Goal: Task Accomplishment & Management: Use online tool/utility

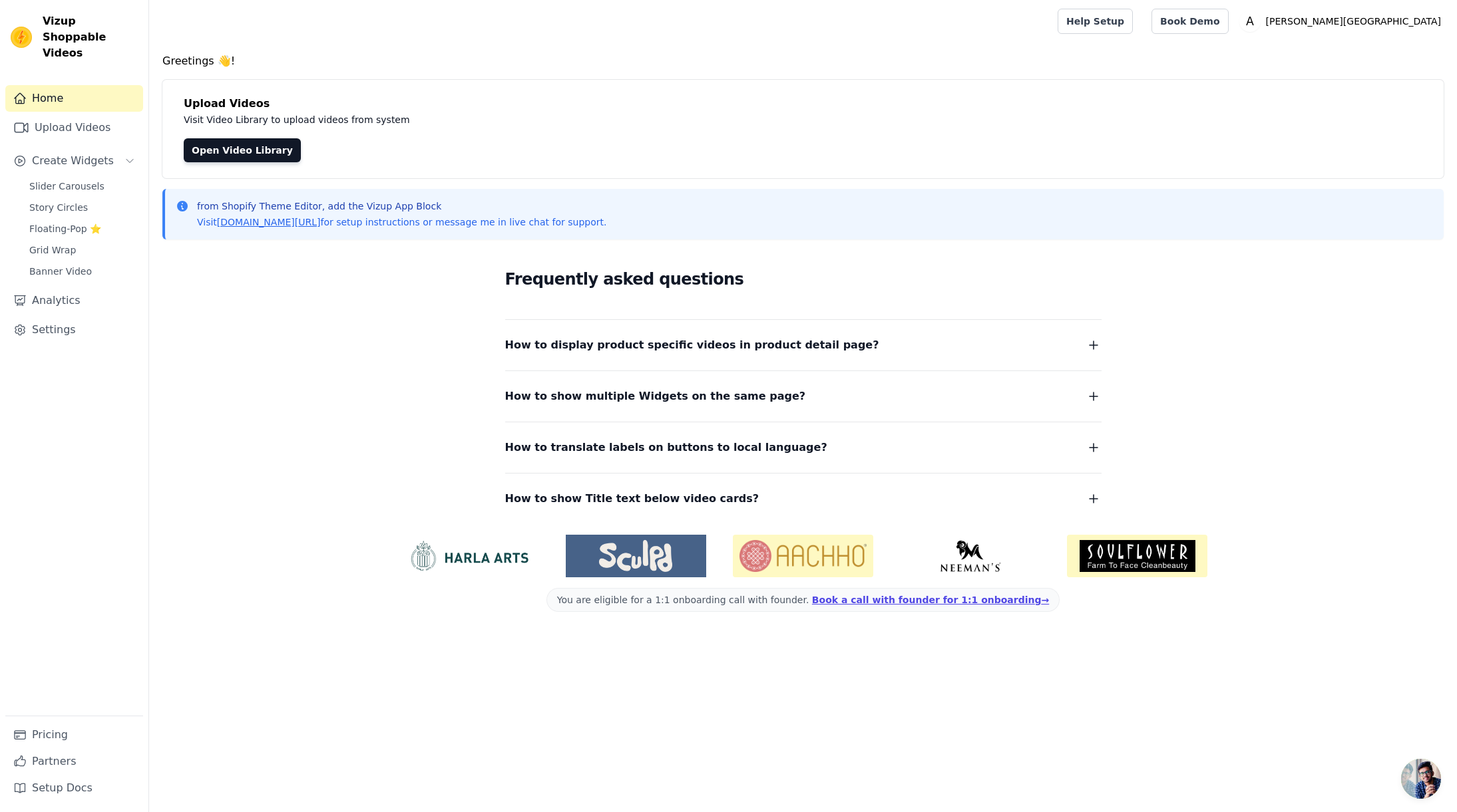
click at [351, 396] on div "Frequently asked questions How to display product specific videos in product de…" at bounding box center [803, 387] width 1281 height 274
click at [252, 265] on div "Frequently asked questions How to display product specific videos in product de…" at bounding box center [803, 387] width 1281 height 274
click at [69, 114] on link "Upload Videos" at bounding box center [74, 127] width 138 height 27
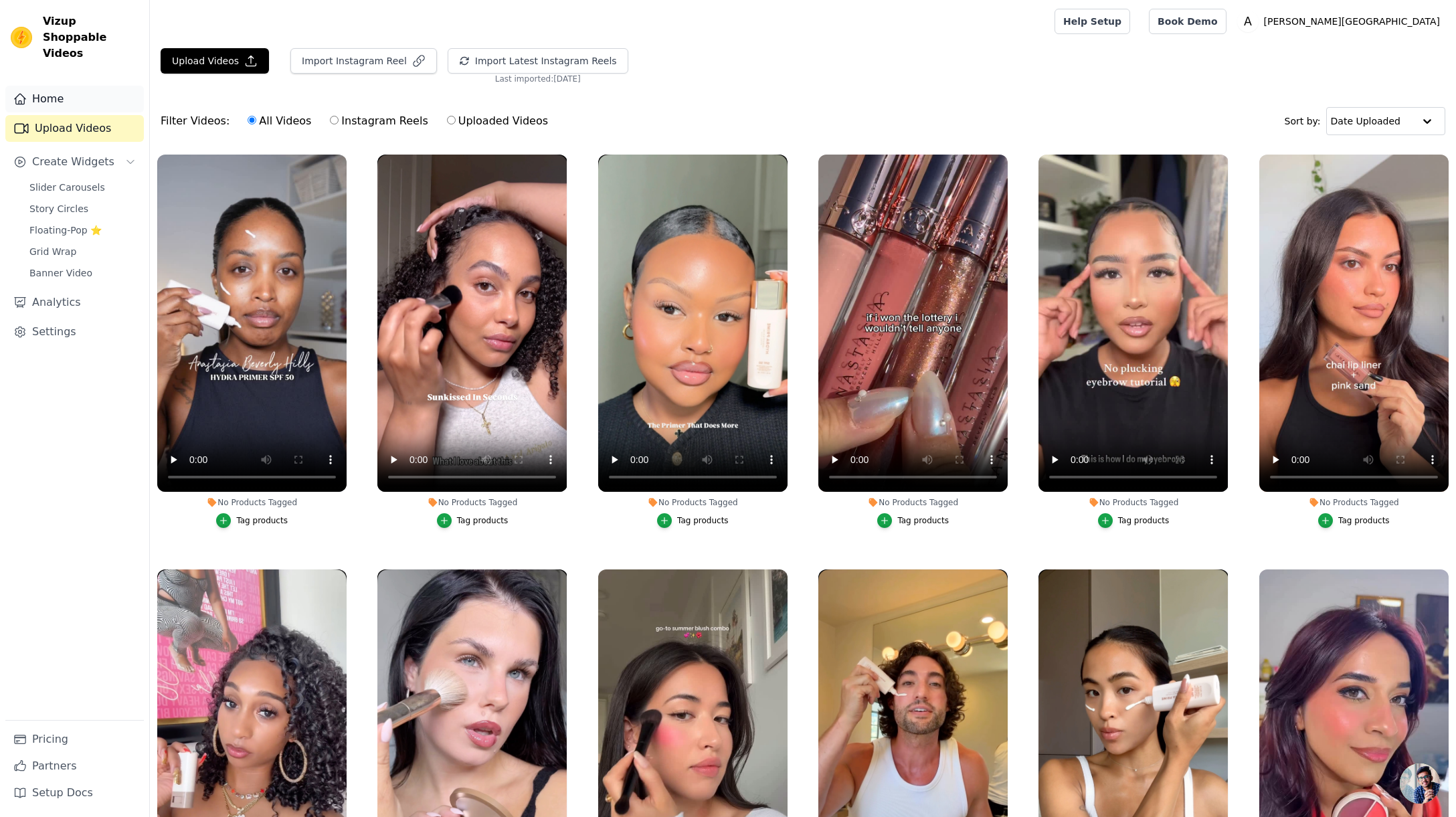
click at [29, 87] on link "Home" at bounding box center [75, 99] width 139 height 27
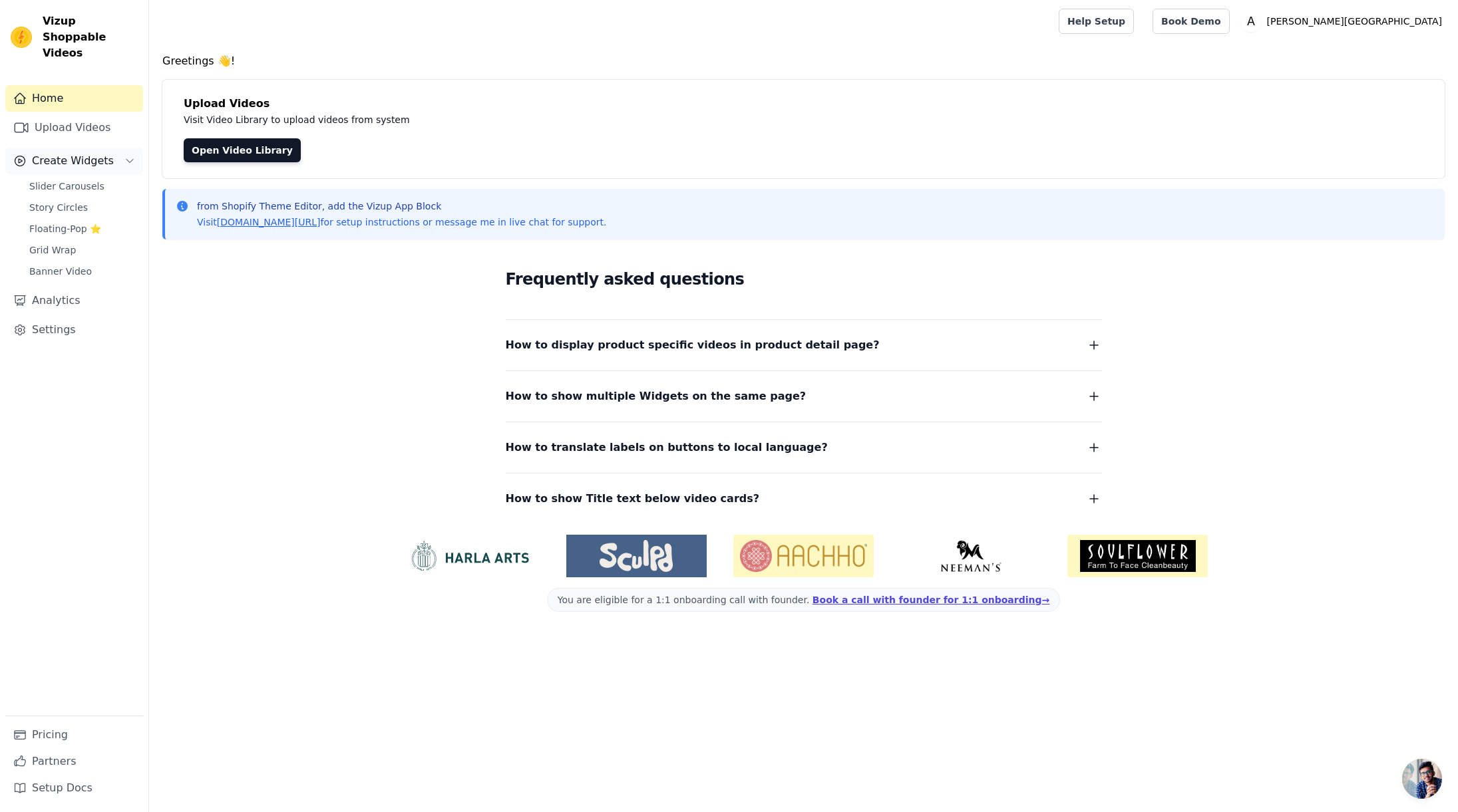
click at [48, 153] on span "Create Widgets" at bounding box center [73, 161] width 82 height 16
click at [59, 180] on span "Slider Carousels" at bounding box center [66, 186] width 75 height 14
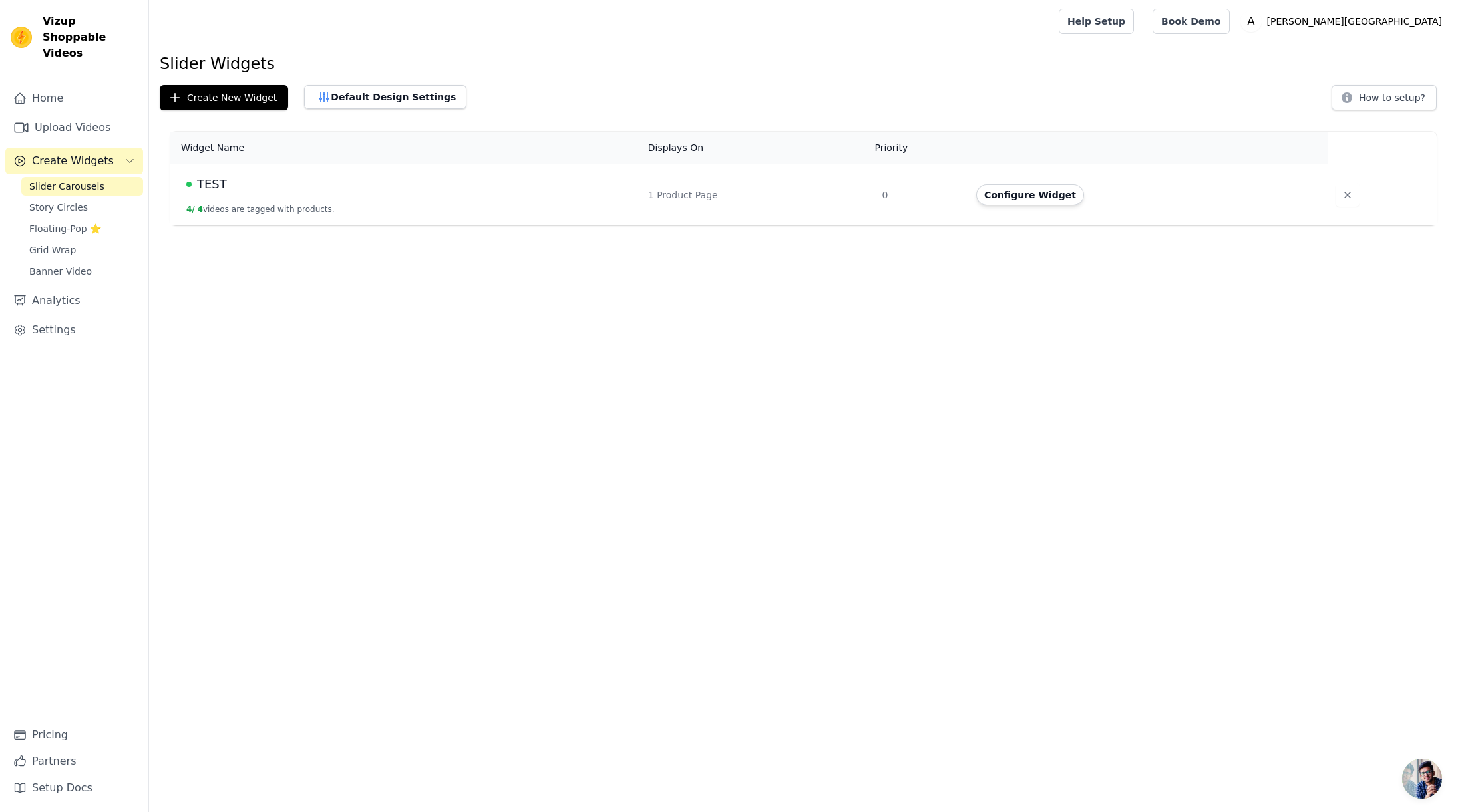
click at [214, 189] on span "TEST" at bounding box center [211, 184] width 30 height 19
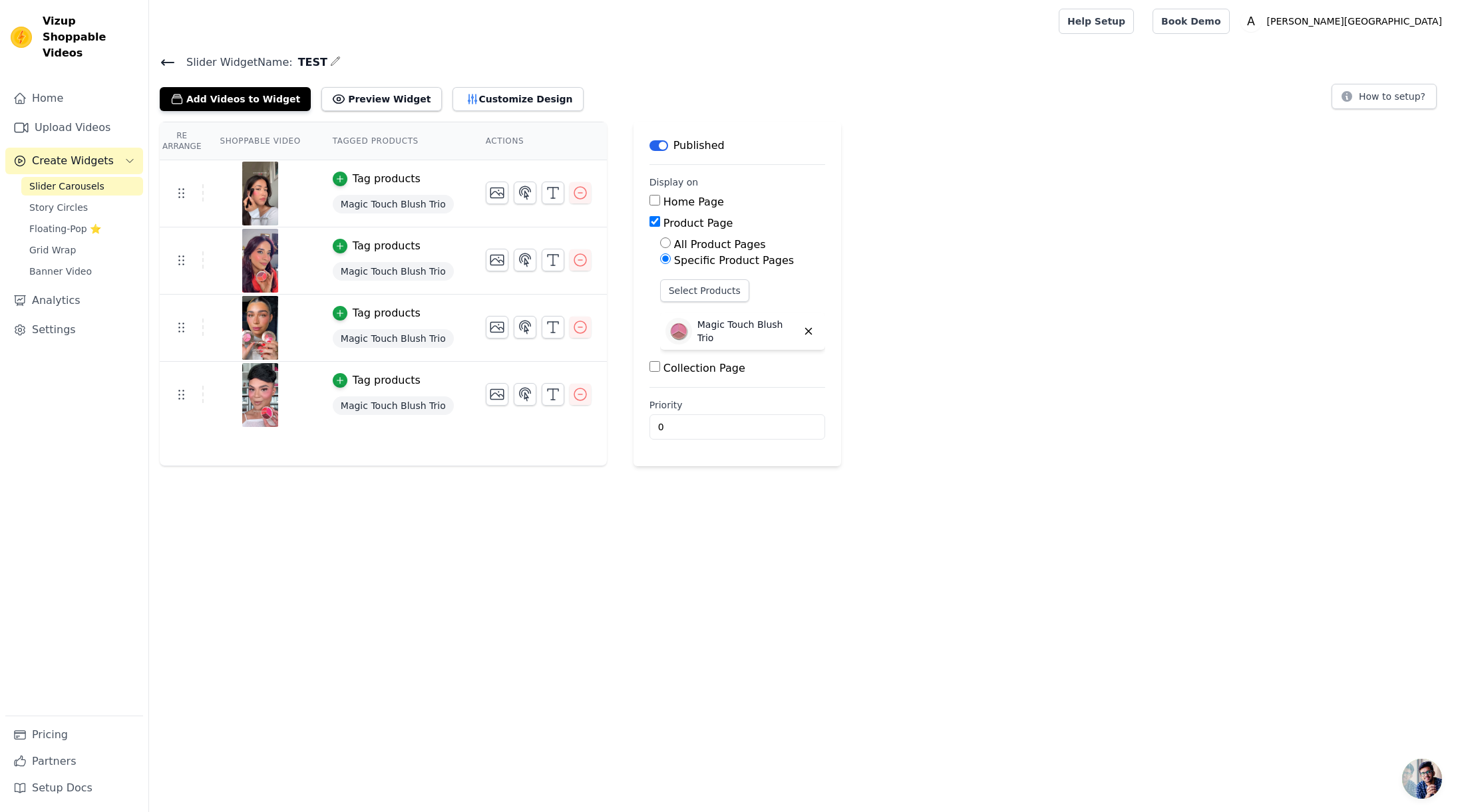
click at [909, 314] on div "Re Arrange Shoppable Video Tagged Products Actions Tag products Magic Touch Blu…" at bounding box center [804, 294] width 1309 height 345
click at [918, 437] on div "Re Arrange Shoppable Video Tagged Products Actions Tag products Magic Touch Blu…" at bounding box center [804, 294] width 1309 height 345
click at [159, 67] on div "Slider Widget Name: TEST Add Videos to Widget Preview Widget Customize Design H…" at bounding box center [804, 82] width 1309 height 58
click at [163, 64] on icon at bounding box center [168, 63] width 16 height 16
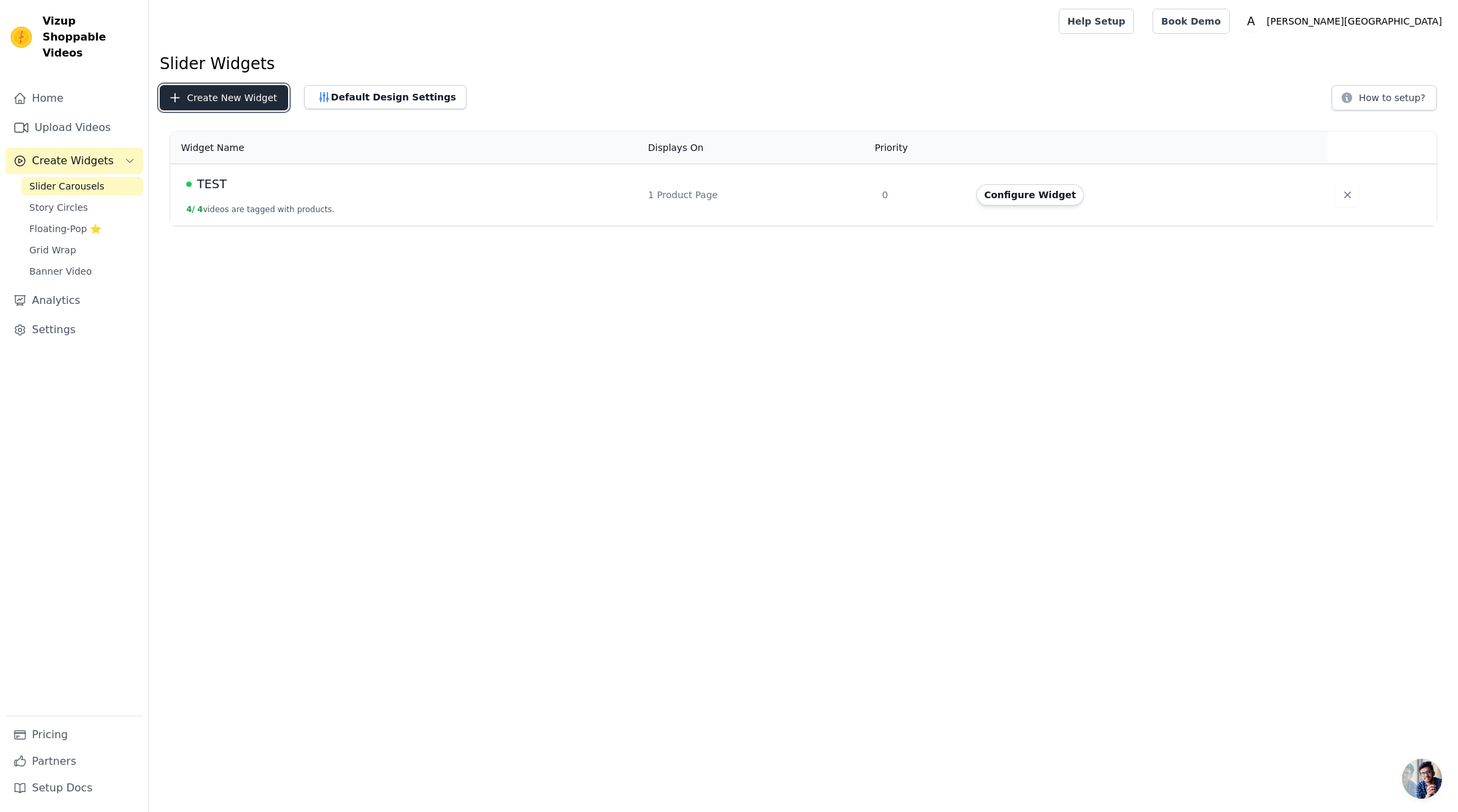
click at [224, 110] on button "Create New Widget" at bounding box center [223, 97] width 128 height 25
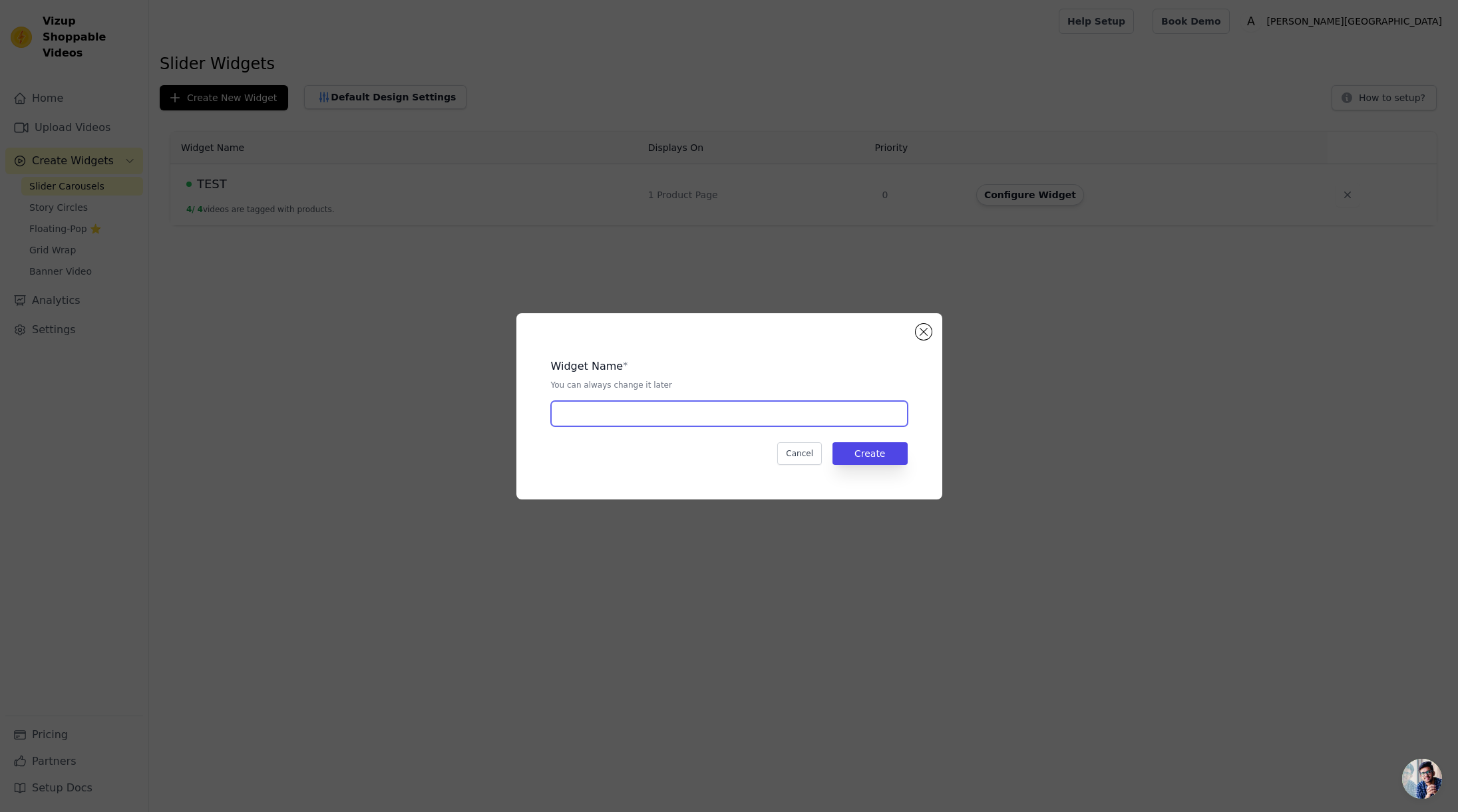
click at [687, 411] on input "text" at bounding box center [729, 413] width 357 height 25
type input "Myntr"
type input "[Myntr] Brow Pen"
click at [884, 456] on button "Create" at bounding box center [870, 454] width 75 height 23
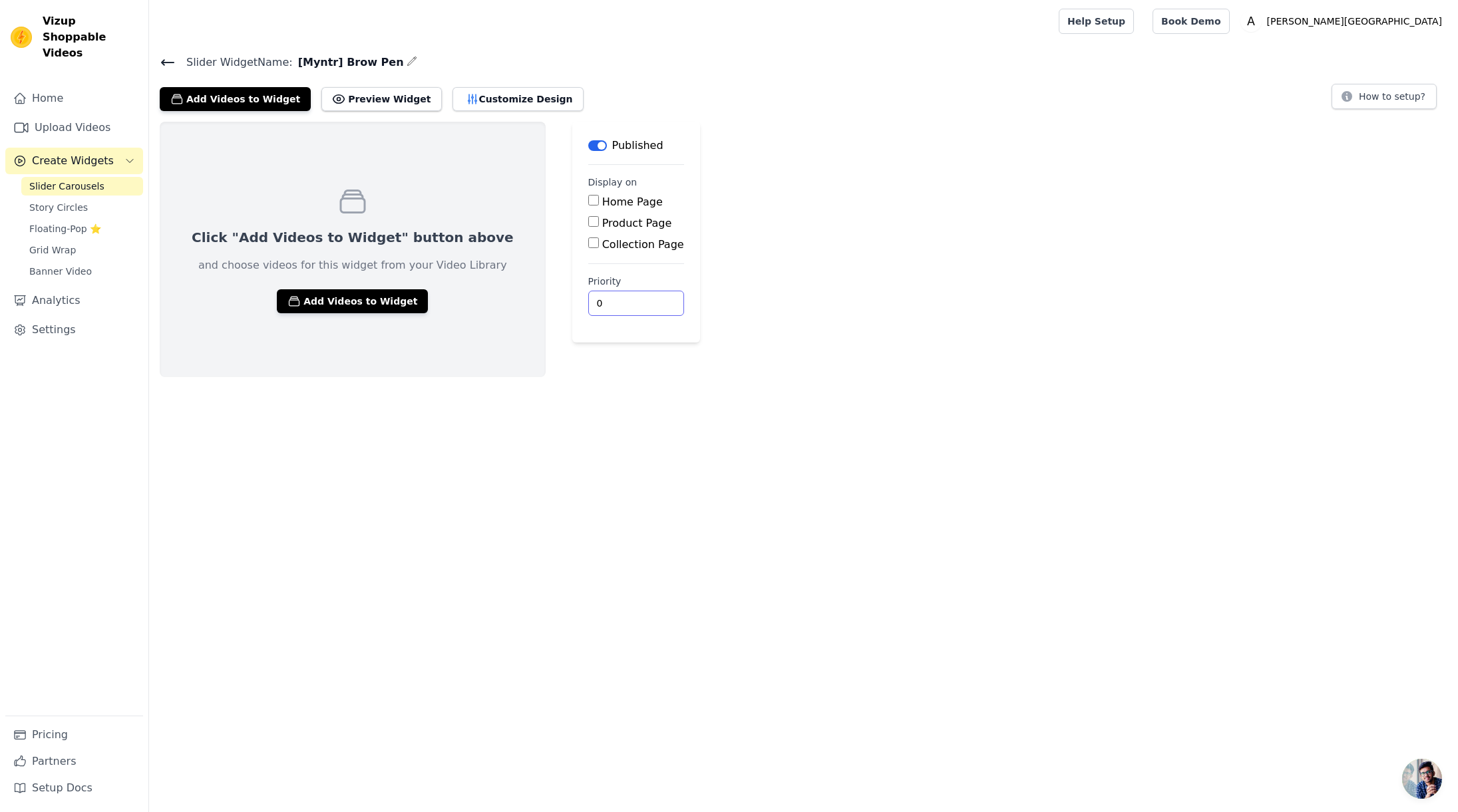
click at [809, 377] on html "Vizup Shoppable Videos Home Upload Videos Create Widgets Slider Carousels Story…" at bounding box center [729, 188] width 1458 height 377
click at [311, 298] on button "Add Videos to Widget" at bounding box center [352, 301] width 151 height 24
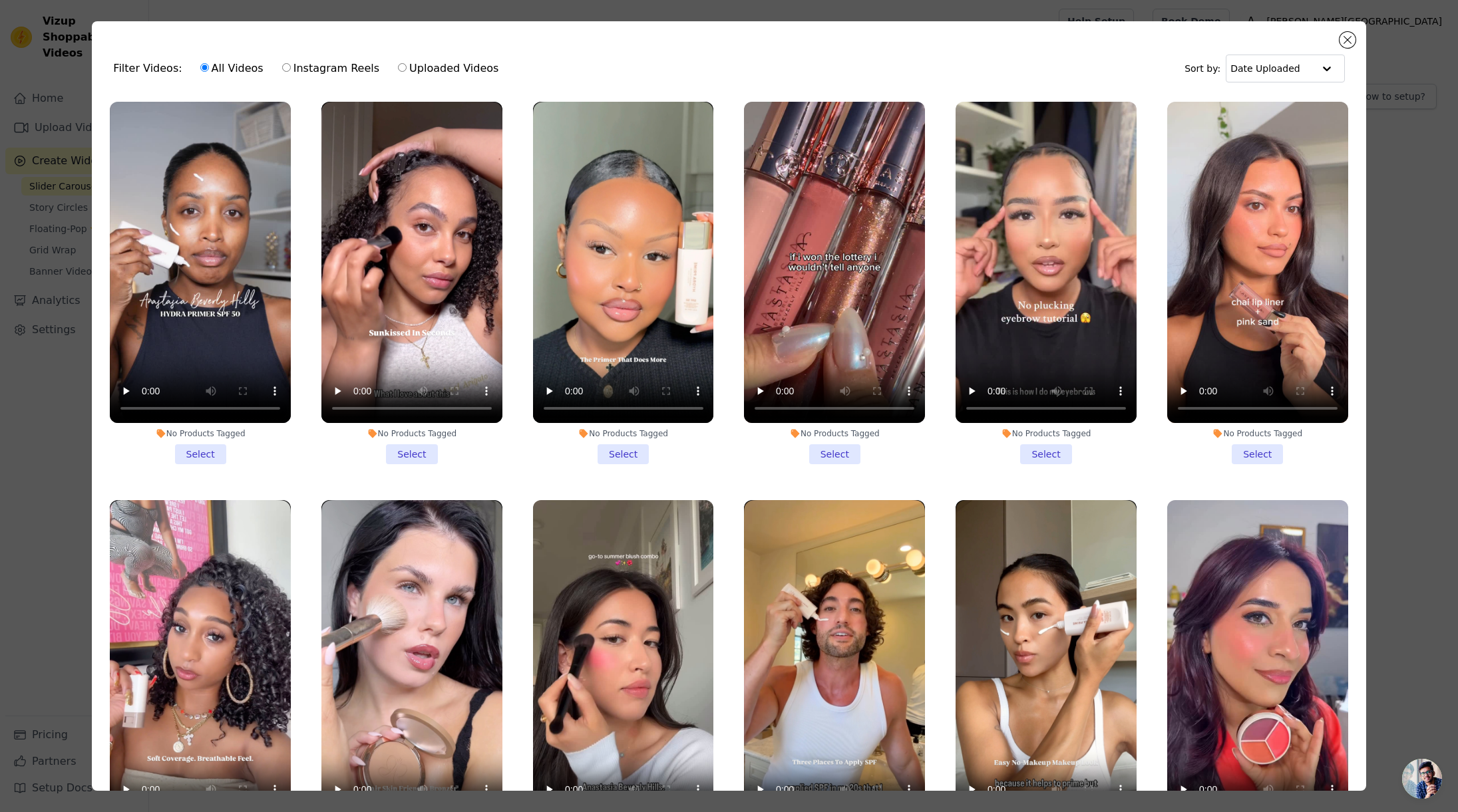
click at [312, 68] on label "Instagram Reels" at bounding box center [330, 68] width 98 height 17
click at [291, 68] on input "Instagram Reels" at bounding box center [286, 67] width 9 height 9
radio input "true"
click at [205, 68] on label "All Videos" at bounding box center [232, 68] width 64 height 17
click at [205, 68] on input "All Videos" at bounding box center [205, 67] width 9 height 9
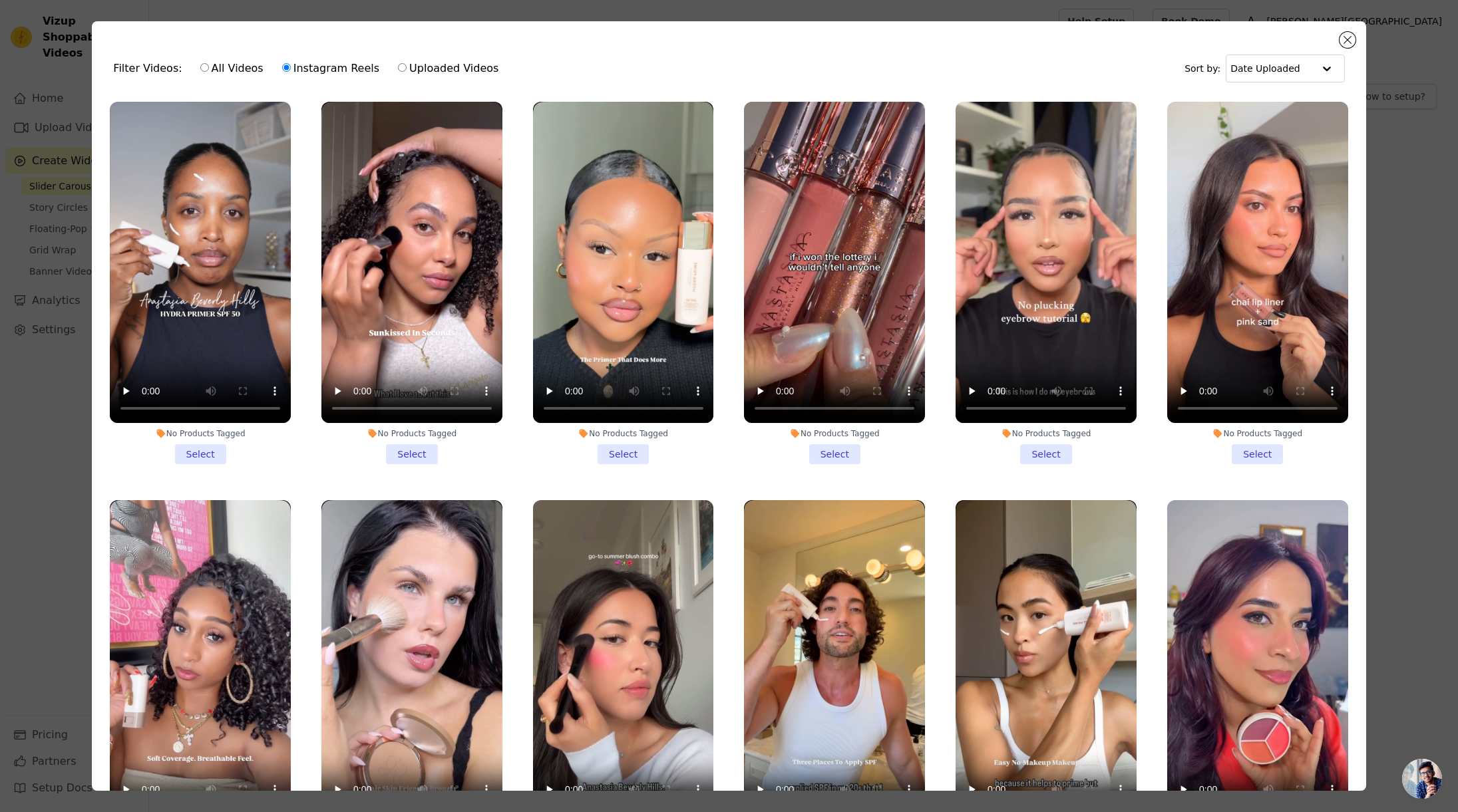
radio input "true"
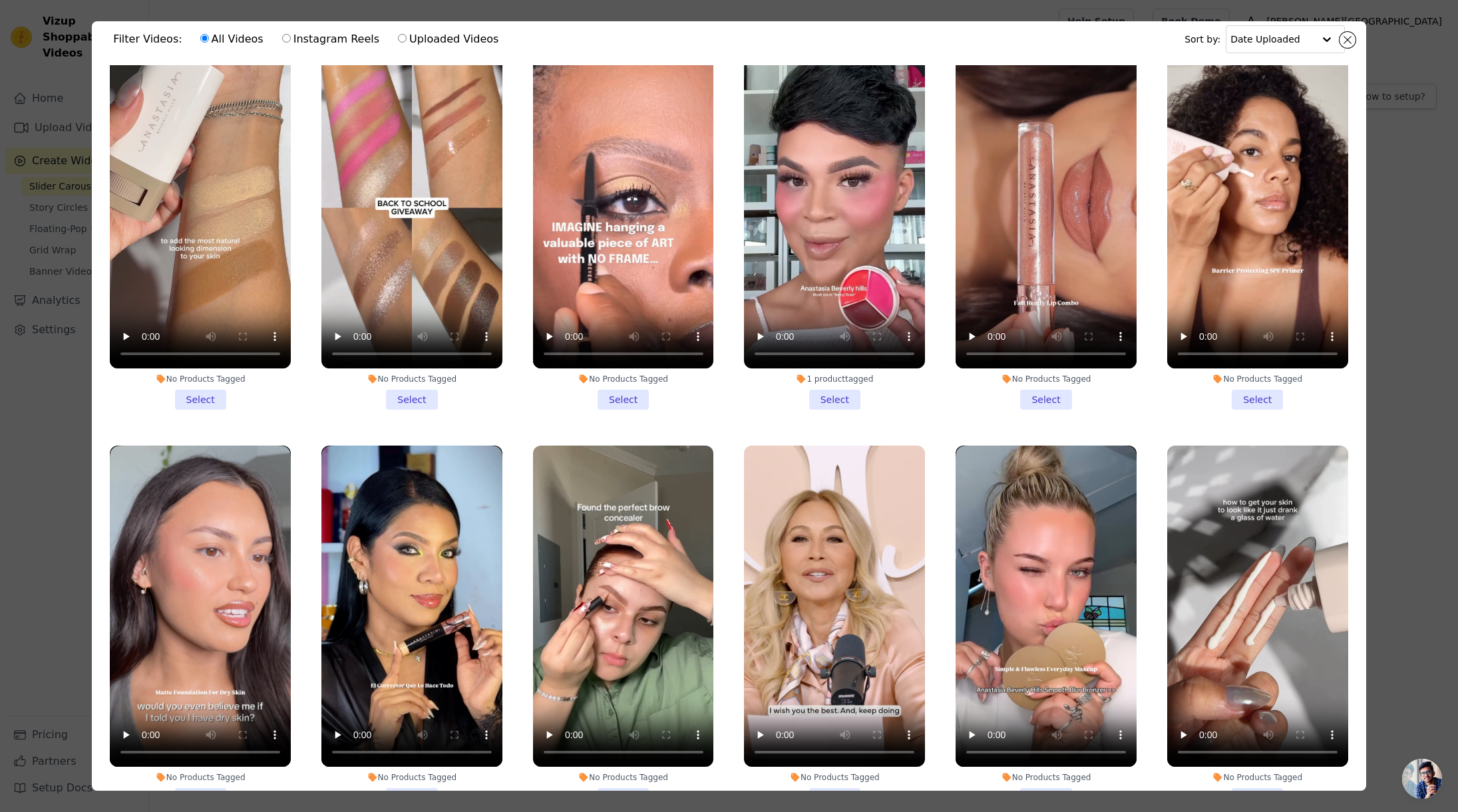
scroll to position [116, 0]
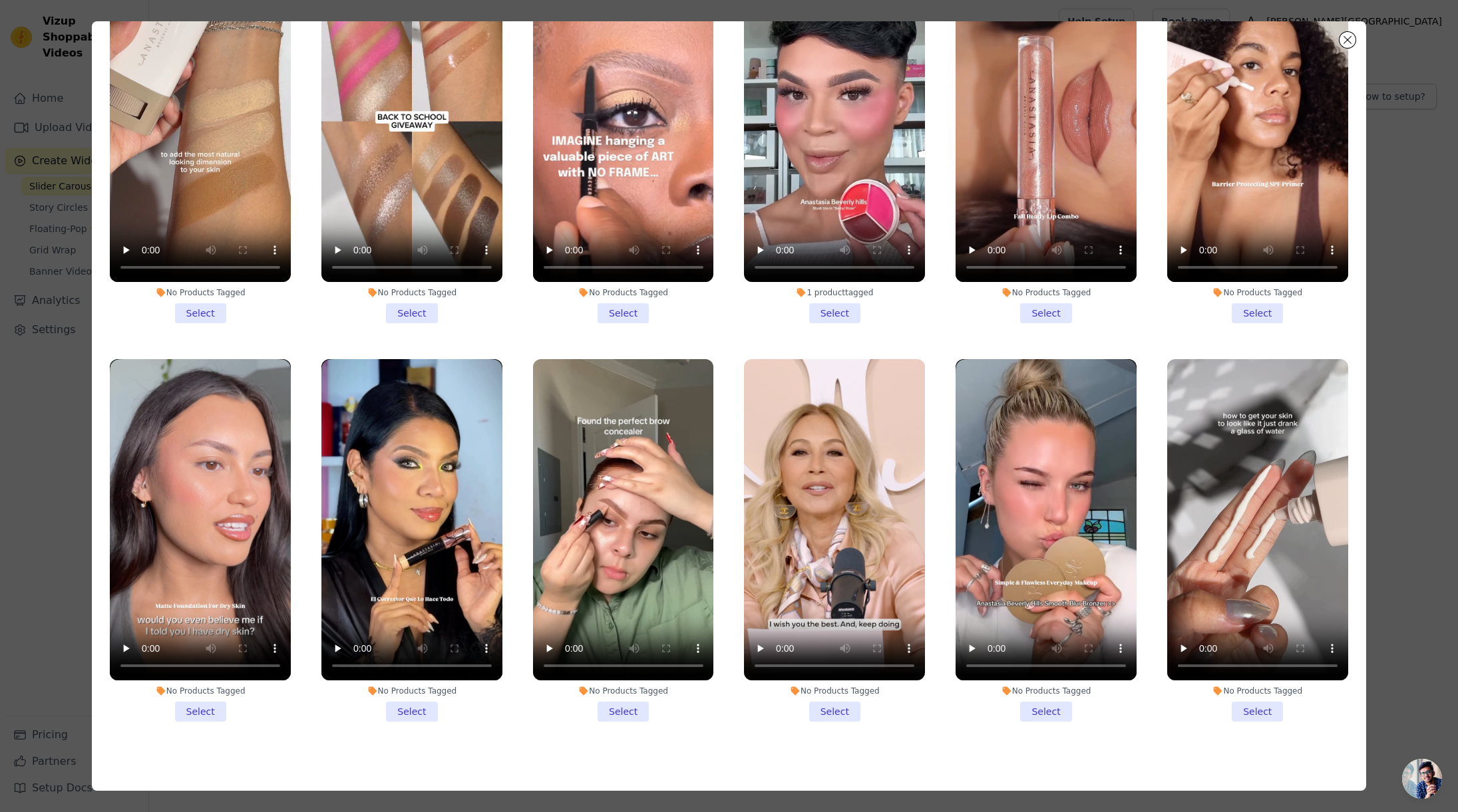
click at [1034, 678] on li "No Products Tagged Select" at bounding box center [1046, 541] width 181 height 362
click at [0, 0] on input "No Products Tagged Select" at bounding box center [0, 0] width 0 height 0
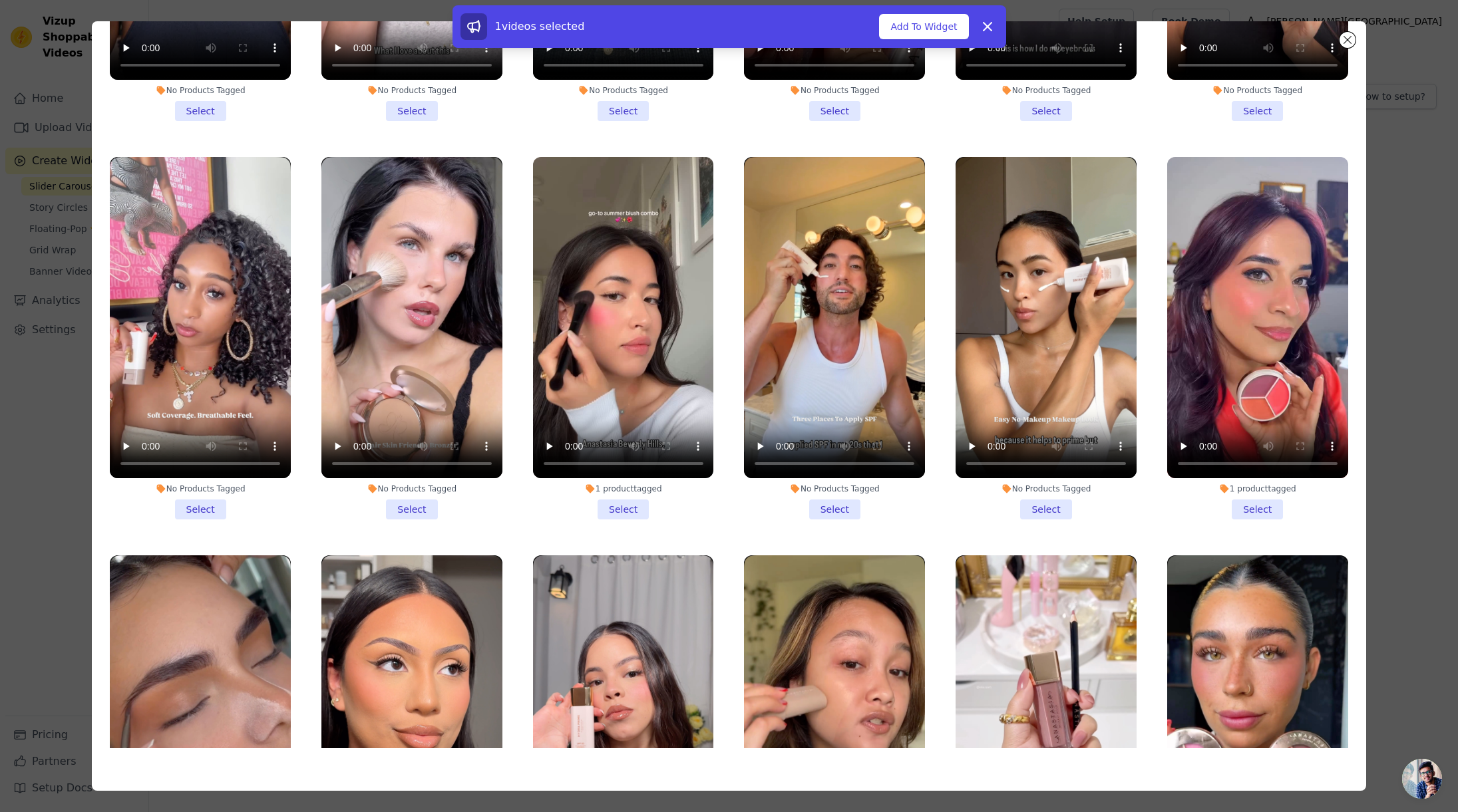
scroll to position [163, 0]
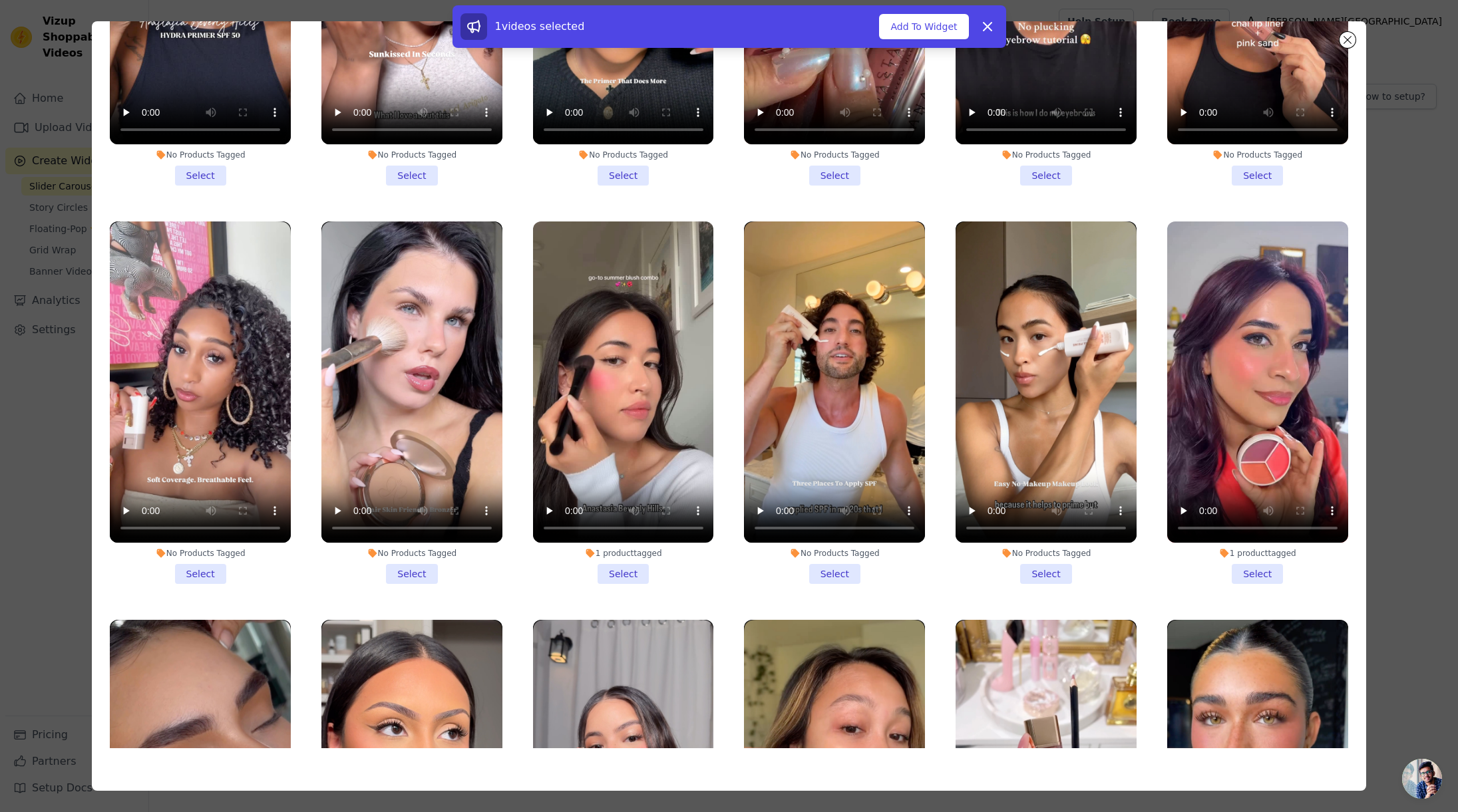
click at [827, 565] on li "No Products Tagged Select" at bounding box center [834, 403] width 181 height 362
click at [0, 0] on input "No Products Tagged Select" at bounding box center [0, 0] width 0 height 0
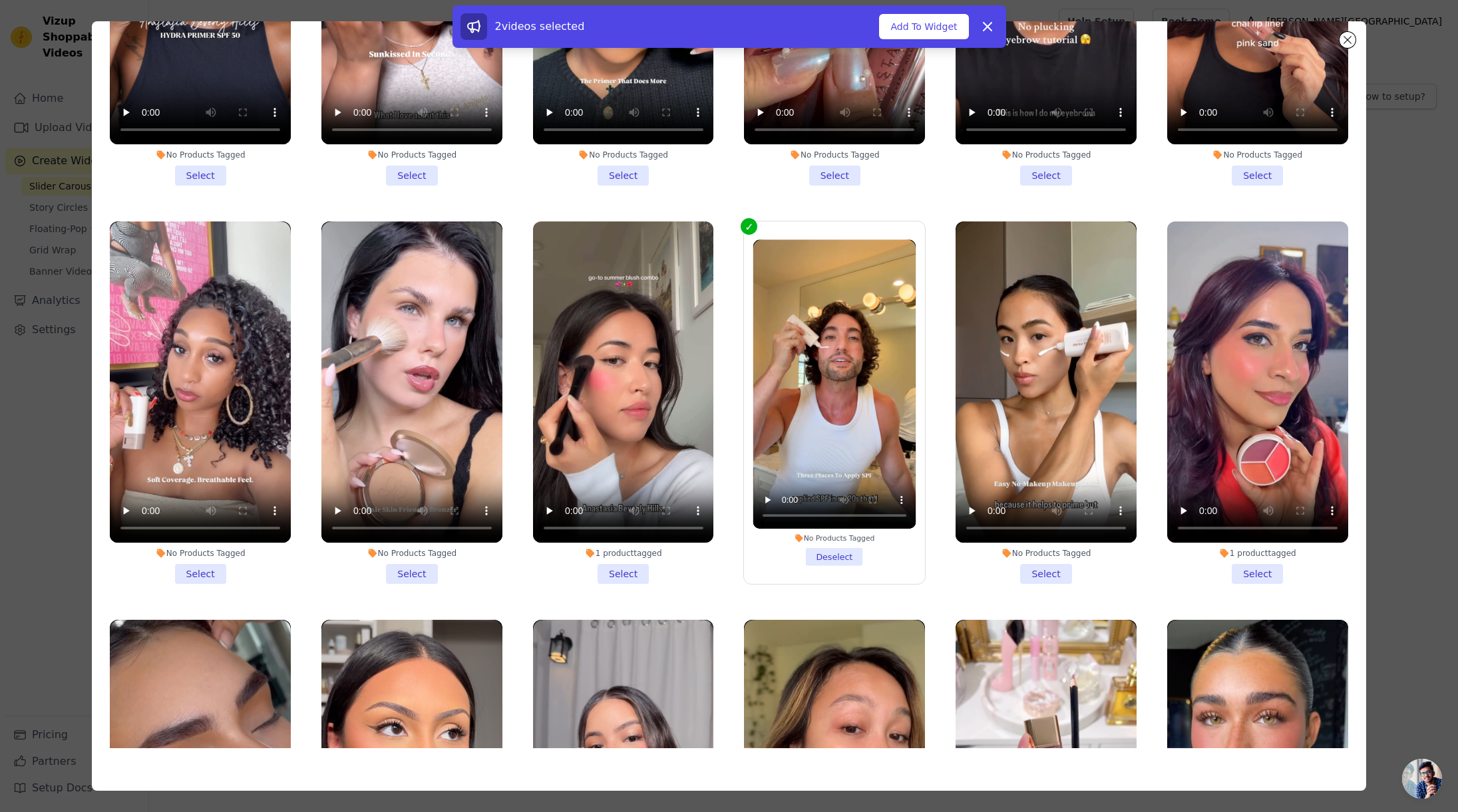
click at [605, 564] on li "1 product tagged Select" at bounding box center [623, 403] width 181 height 362
click at [0, 0] on input "1 product tagged Select" at bounding box center [0, 0] width 0 height 0
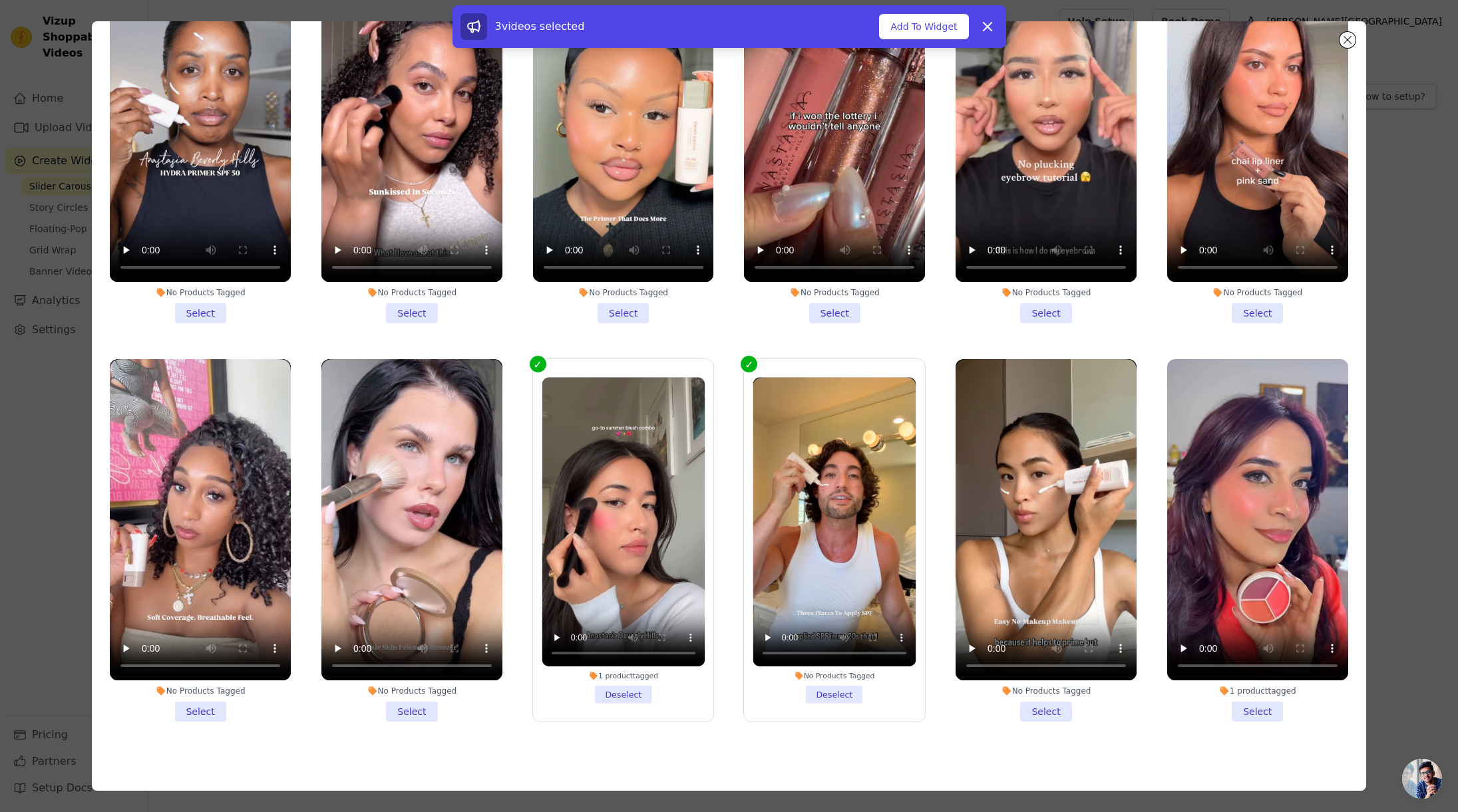
scroll to position [0, 0]
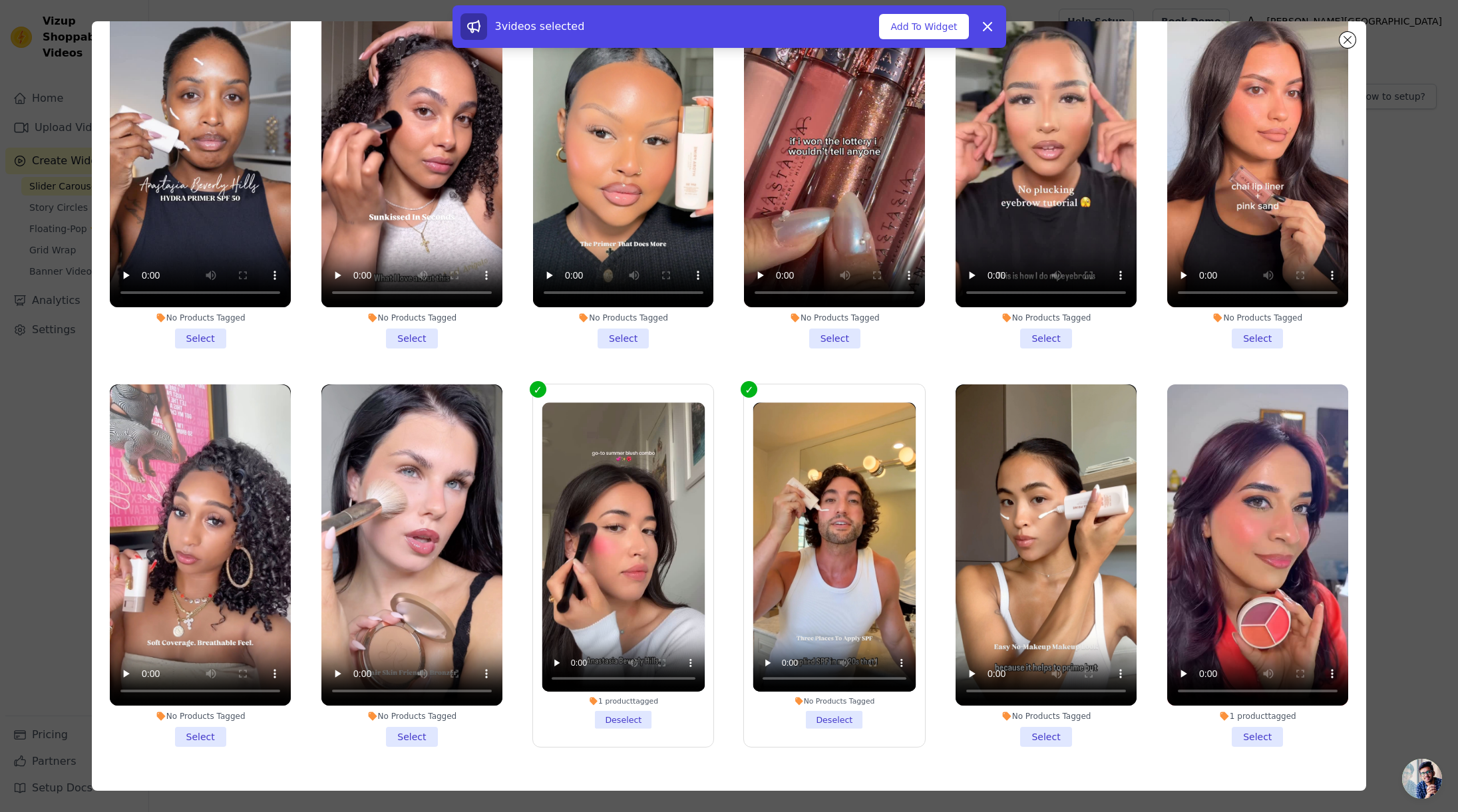
click at [829, 331] on li "No Products Tagged Select" at bounding box center [834, 168] width 181 height 362
click at [0, 0] on input "No Products Tagged Select" at bounding box center [0, 0] width 0 height 0
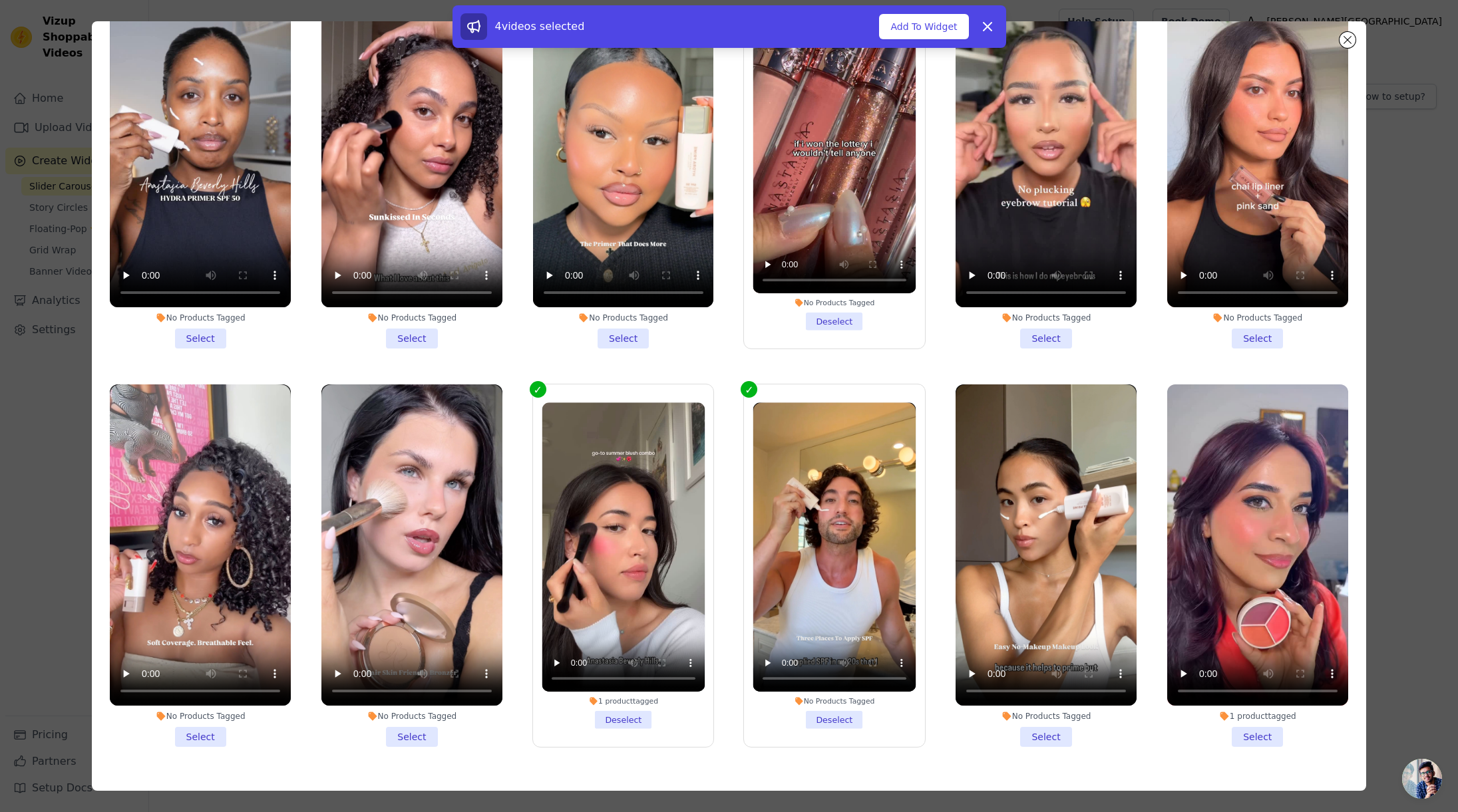
drag, startPoint x: 915, startPoint y: 35, endPoint x: 942, endPoint y: 349, distance: 315.2
click at [939, 350] on div "Filter Videos: All Videos Instagram Reels Uploaded Videos Sort by: Date Uploade…" at bounding box center [729, 405] width 1274 height 769
click at [1248, 720] on li "1 product tagged Select" at bounding box center [1257, 566] width 181 height 362
click at [0, 0] on input "1 product tagged Select" at bounding box center [0, 0] width 0 height 0
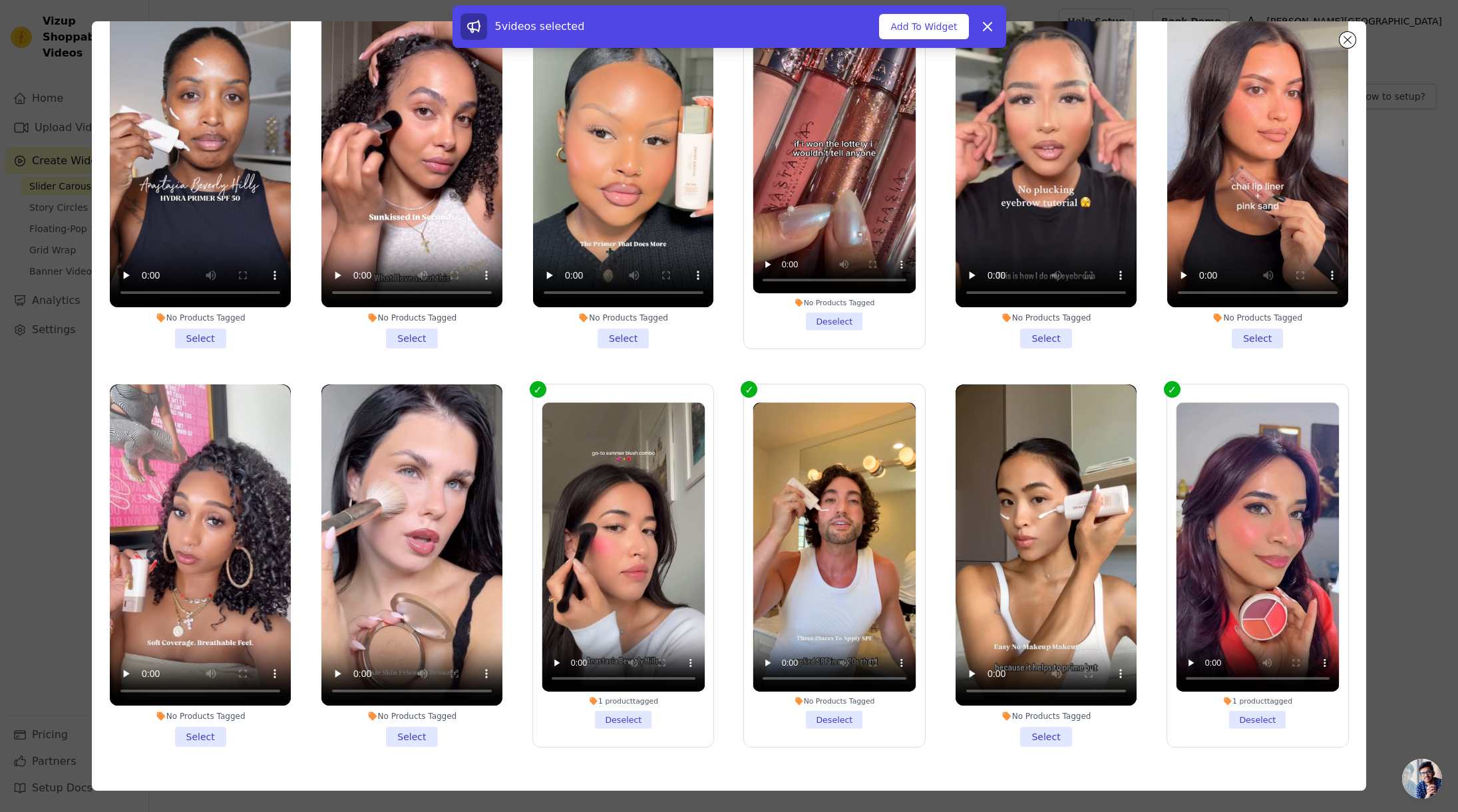
click at [1249, 331] on li "No Products Tagged Select" at bounding box center [1257, 168] width 181 height 362
click at [0, 0] on input "No Products Tagged Select" at bounding box center [0, 0] width 0 height 0
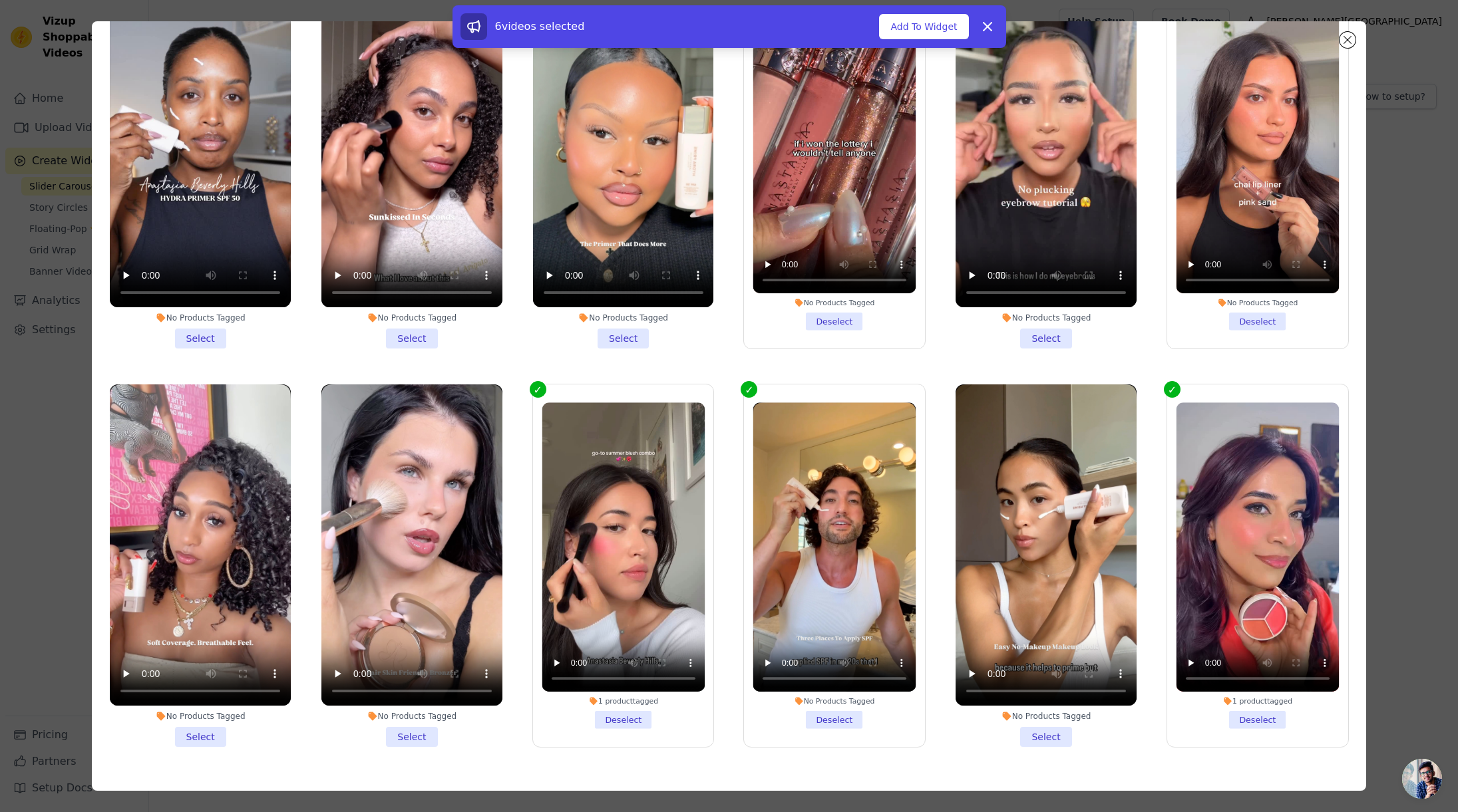
click at [1023, 338] on li "No Products Tagged Select" at bounding box center [1046, 168] width 181 height 362
click at [0, 0] on input "No Products Tagged Select" at bounding box center [0, 0] width 0 height 0
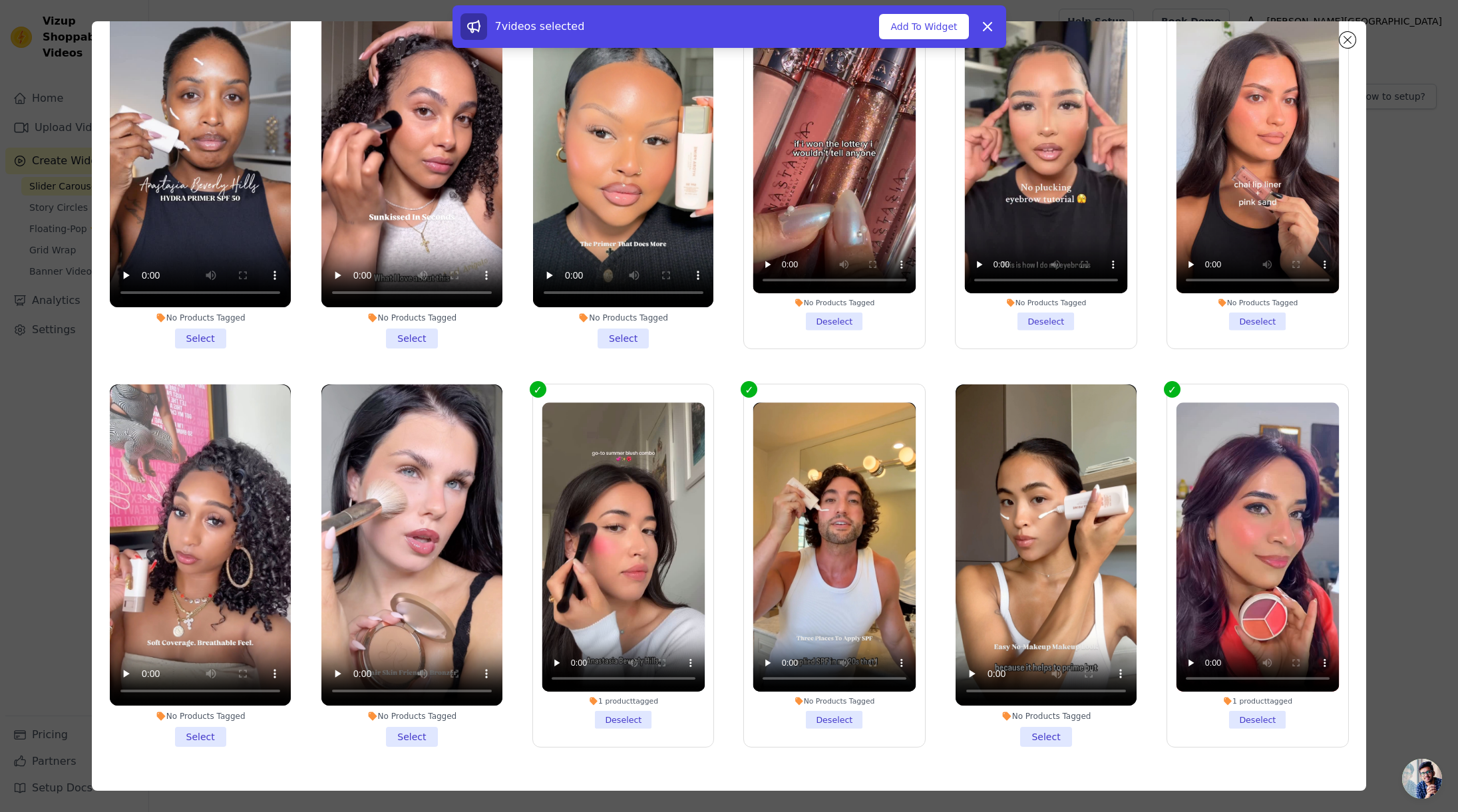
click at [629, 338] on li "No Products Tagged Select" at bounding box center [623, 168] width 181 height 362
click at [0, 0] on input "No Products Tagged Select" at bounding box center [0, 0] width 0 height 0
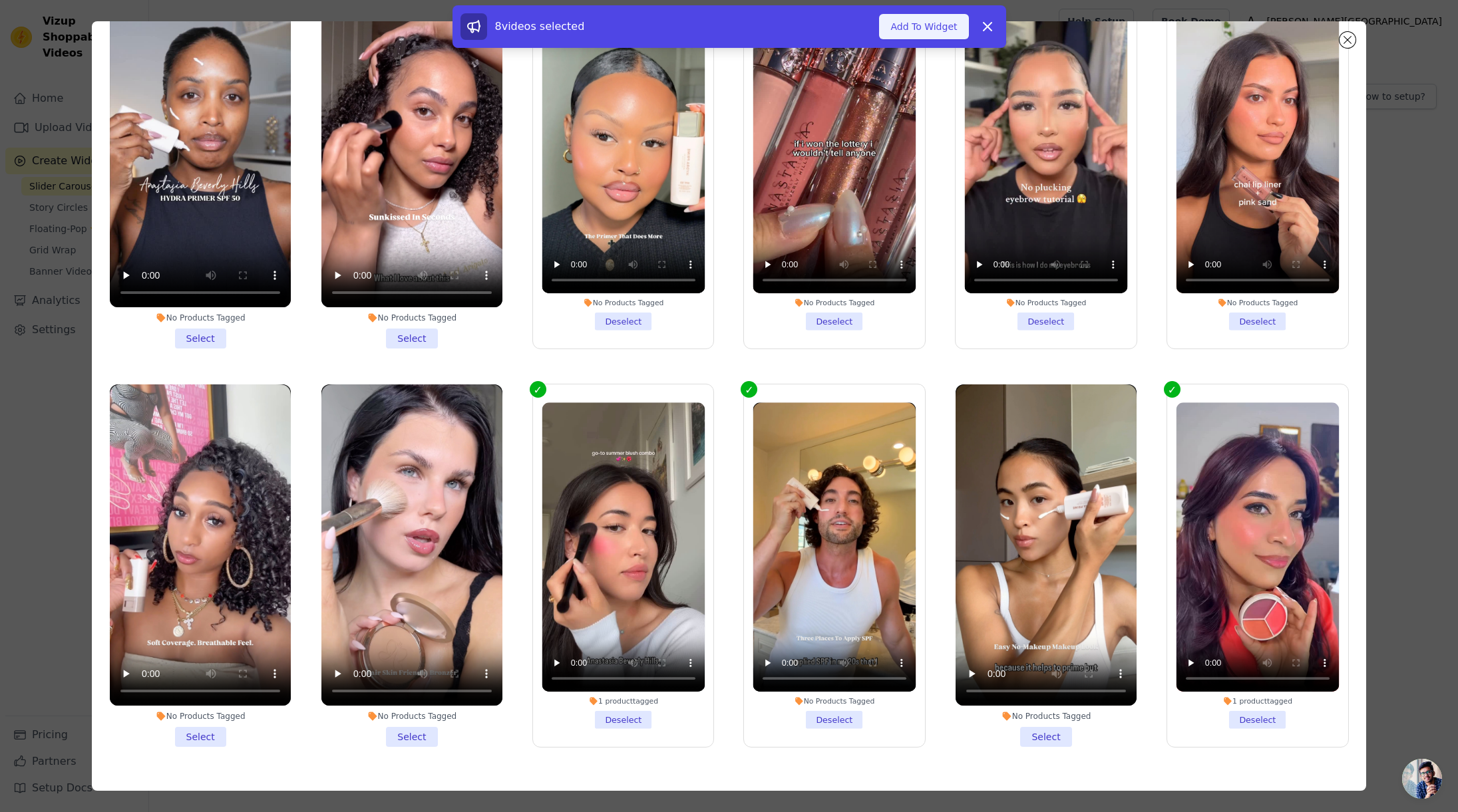
click at [928, 31] on button "Add To Widget" at bounding box center [924, 26] width 89 height 25
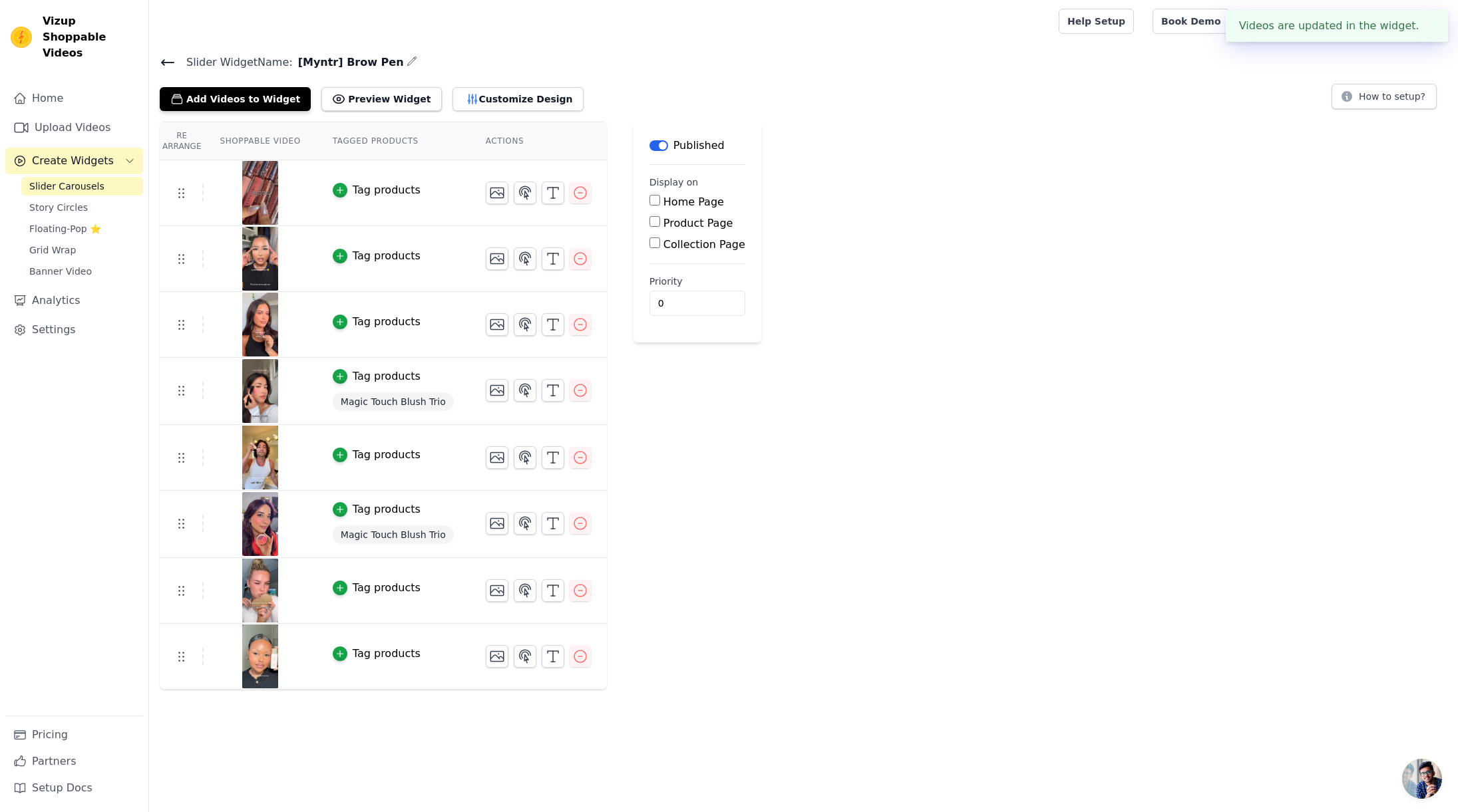
drag, startPoint x: 657, startPoint y: 225, endPoint x: 648, endPoint y: 223, distance: 9.2
click at [657, 225] on div "Product Page" at bounding box center [697, 224] width 96 height 16
click at [650, 223] on input "Product Page" at bounding box center [654, 221] width 10 height 10
checkbox input "true"
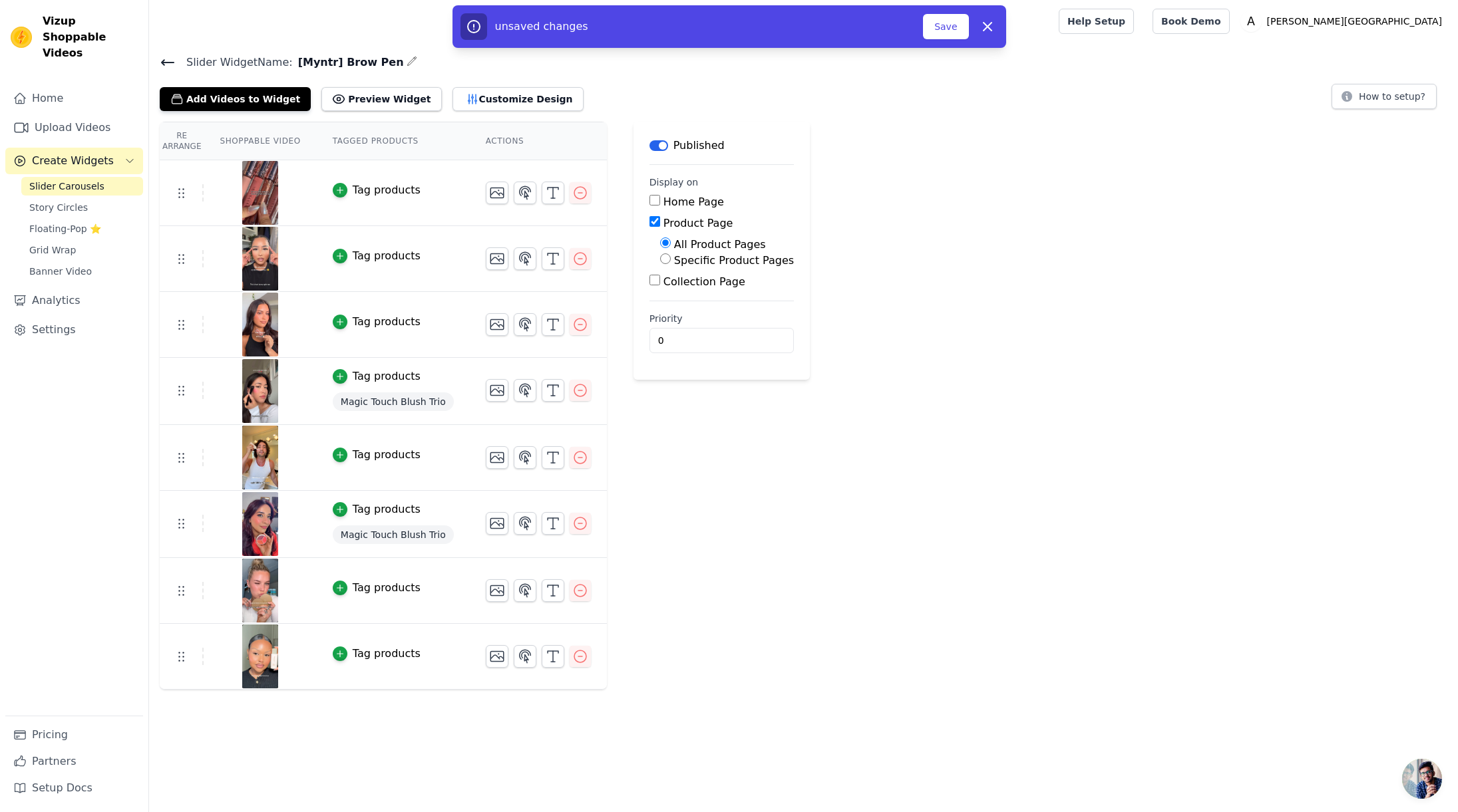
click at [676, 259] on label "Specific Product Pages" at bounding box center [733, 260] width 120 height 13
click at [671, 259] on input "Specific Product Pages" at bounding box center [665, 259] width 10 height 10
radio input "true"
click at [689, 289] on button "Select Products" at bounding box center [704, 291] width 89 height 23
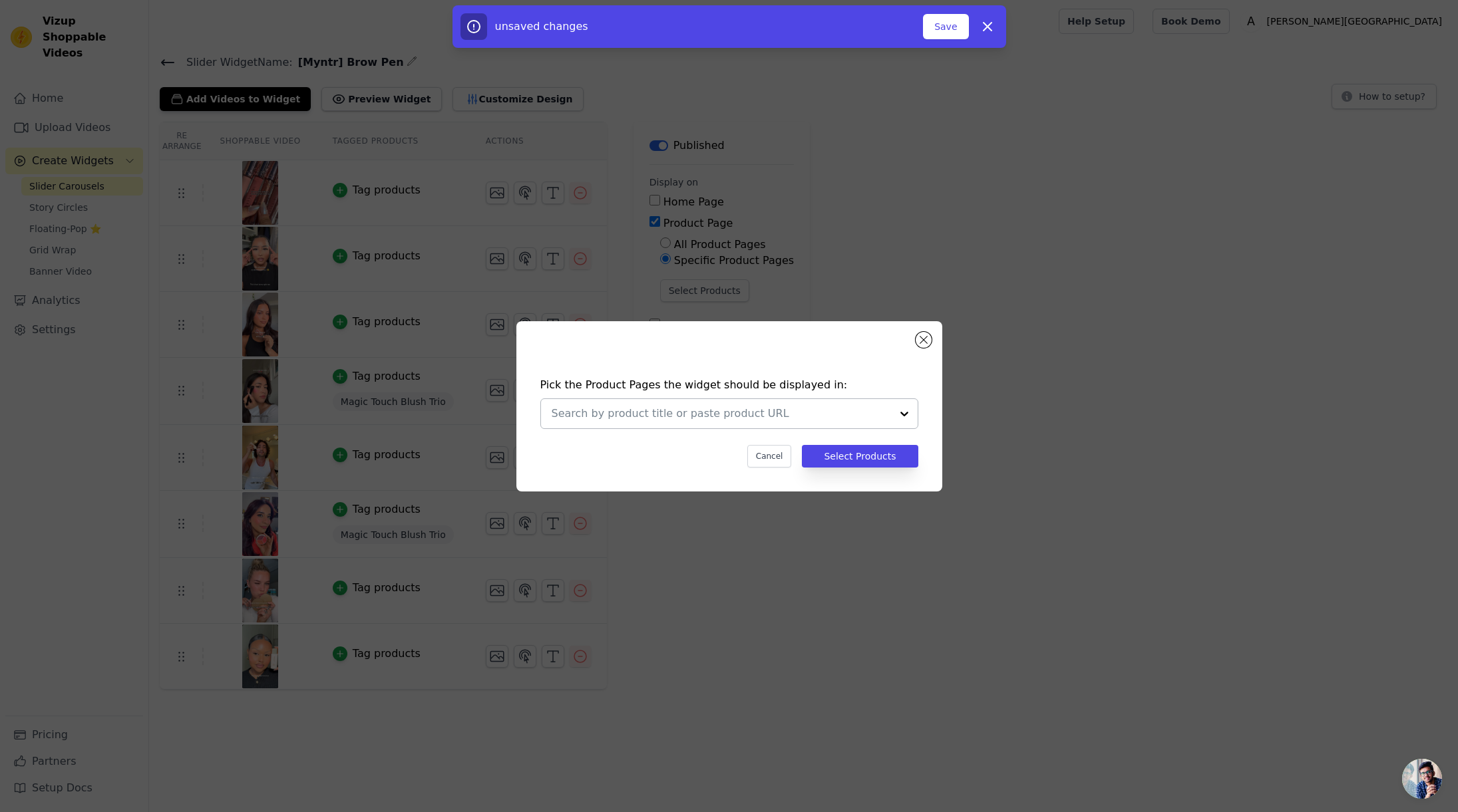
click at [678, 414] on input "text" at bounding box center [721, 414] width 339 height 16
type input "Brow Pen"
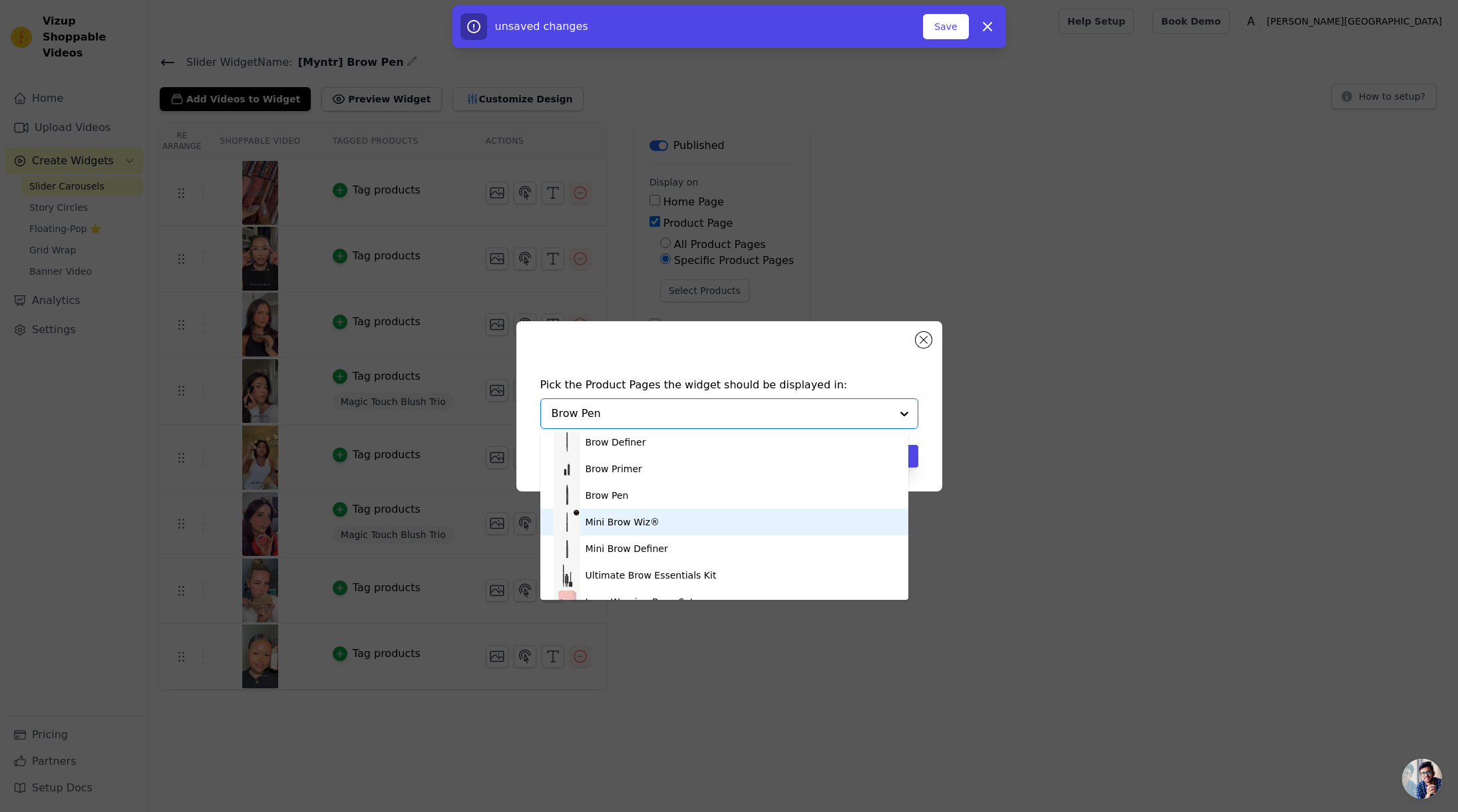
scroll to position [76, 0]
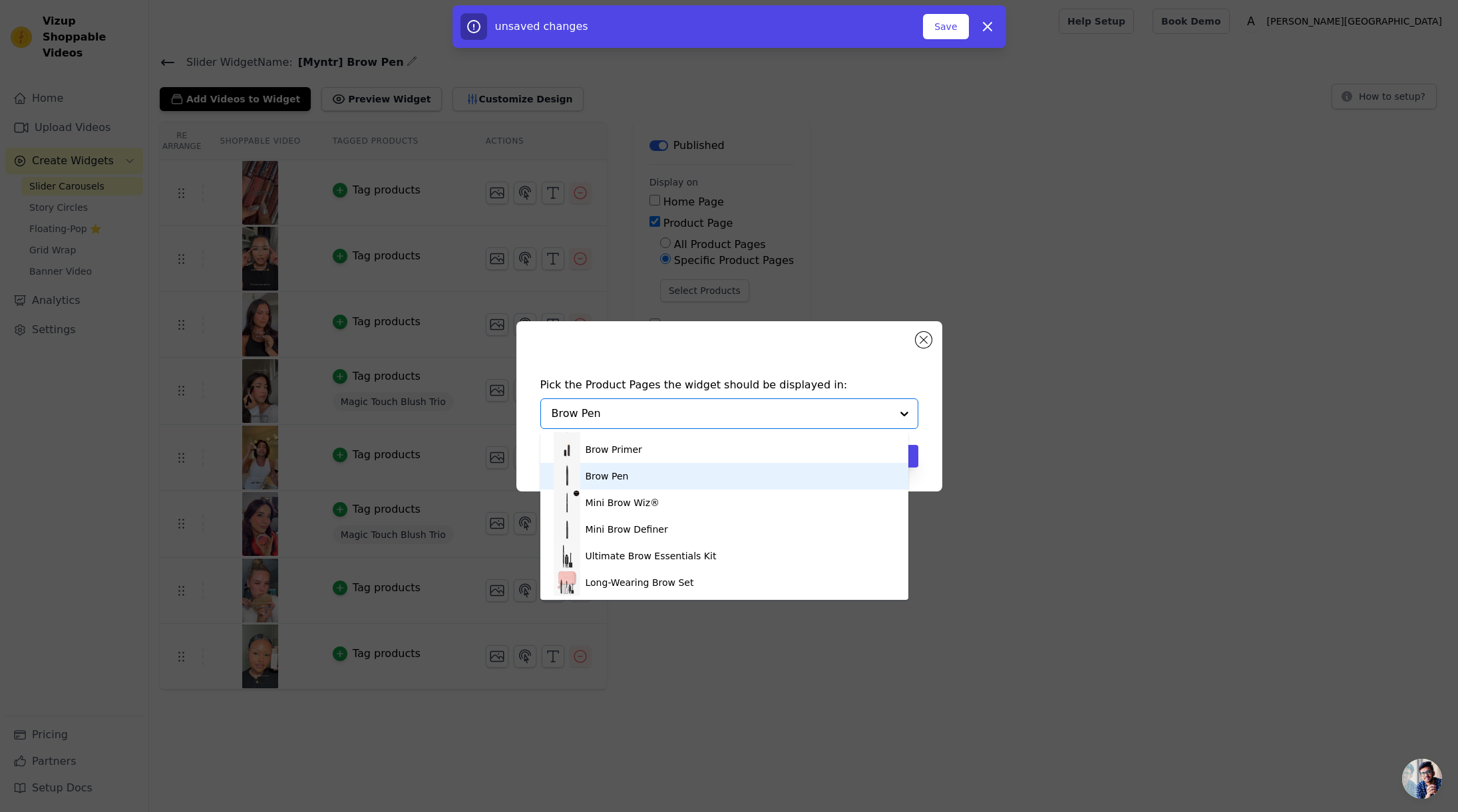
click at [632, 473] on div "Brow Pen" at bounding box center [725, 476] width 342 height 27
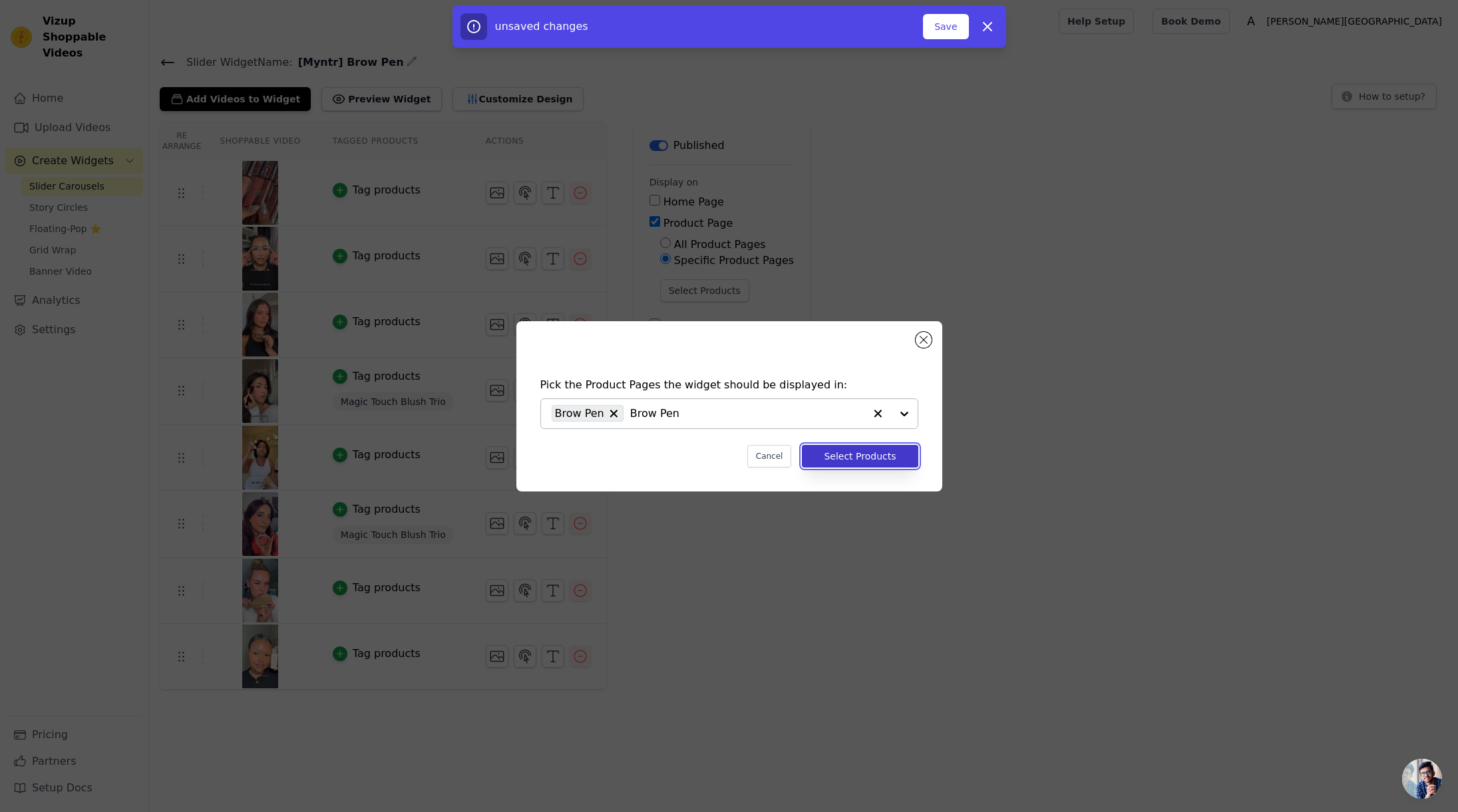
click at [866, 461] on button "Select Products" at bounding box center [860, 456] width 116 height 23
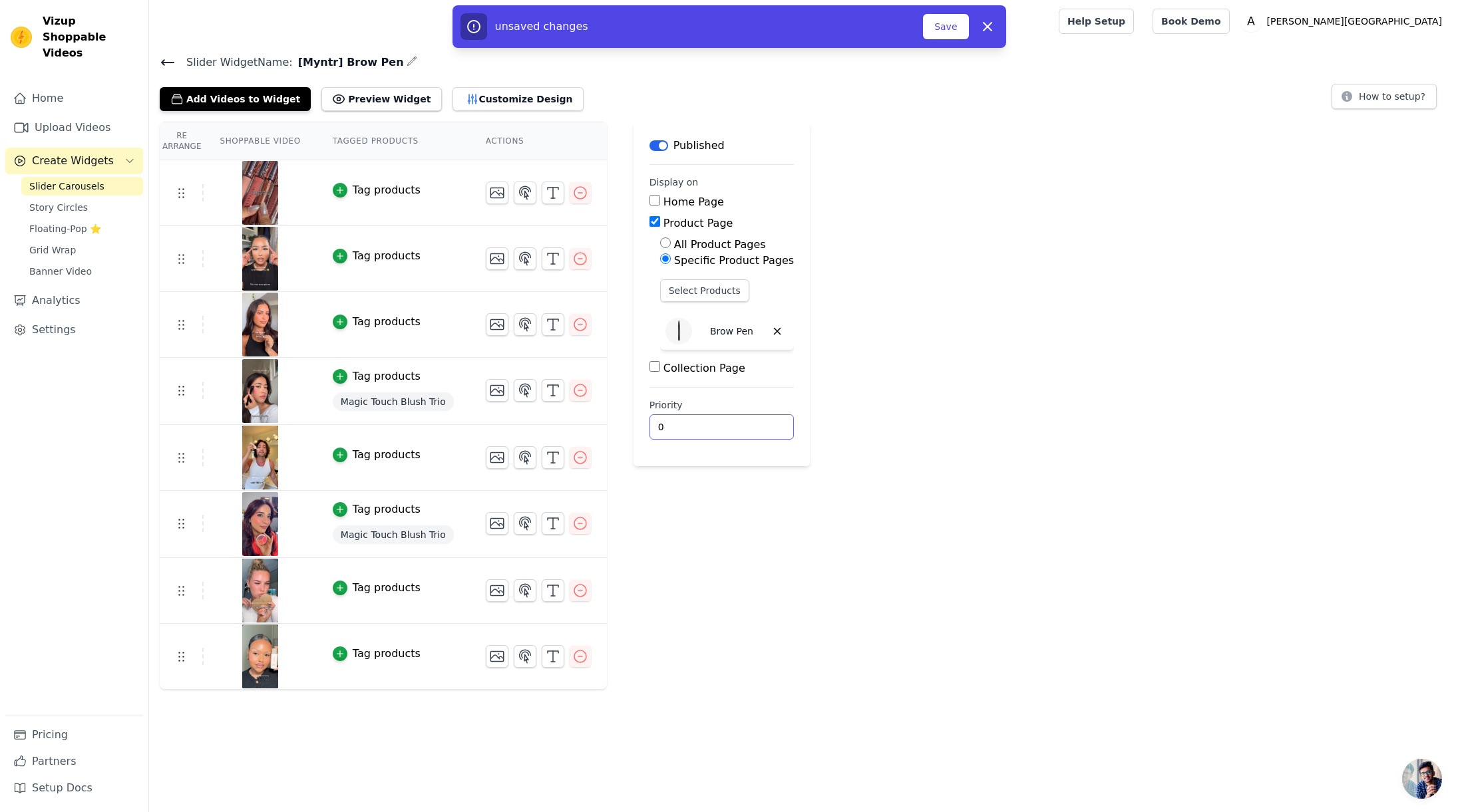
drag, startPoint x: 912, startPoint y: 507, endPoint x: 850, endPoint y: 483, distance: 66.5
click at [911, 507] on div "Re Arrange Shoppable Video Tagged Products Actions Tag products Tag products Ta…" at bounding box center [804, 405] width 1309 height 568
click at [879, 495] on div "Re Arrange Shoppable Video Tagged Products Actions Tag products Tag products Ta…" at bounding box center [804, 405] width 1309 height 568
